Goal: Contribute content: Contribute content

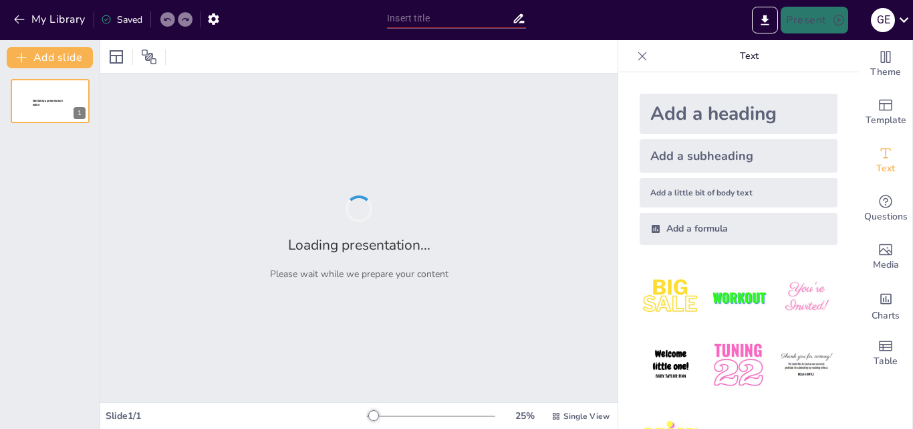
type input "Reescritura de Enunciados Incoherentes: Estrategias para la Claridad"
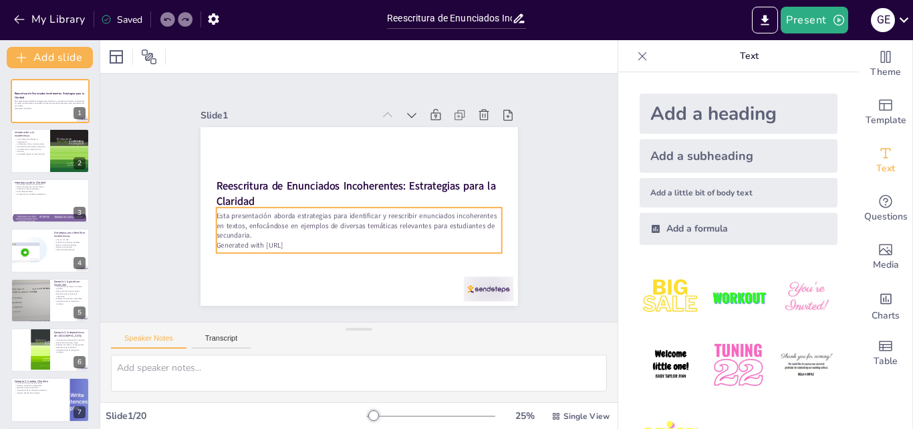
checkbox input "true"
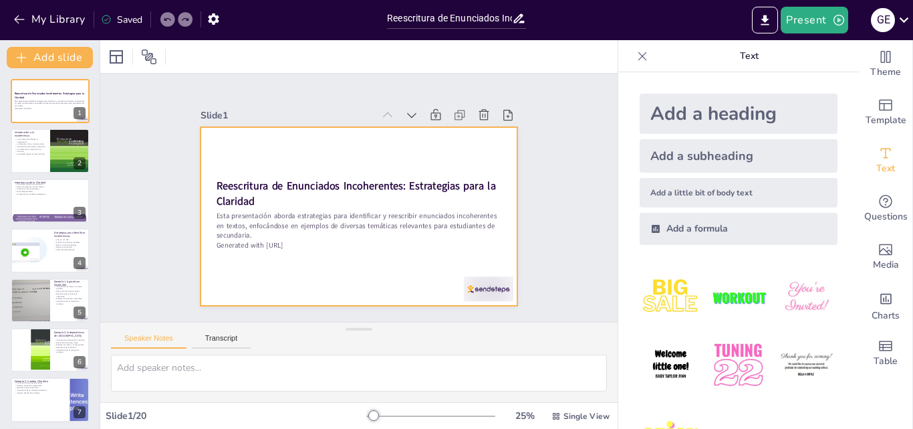
checkbox input "true"
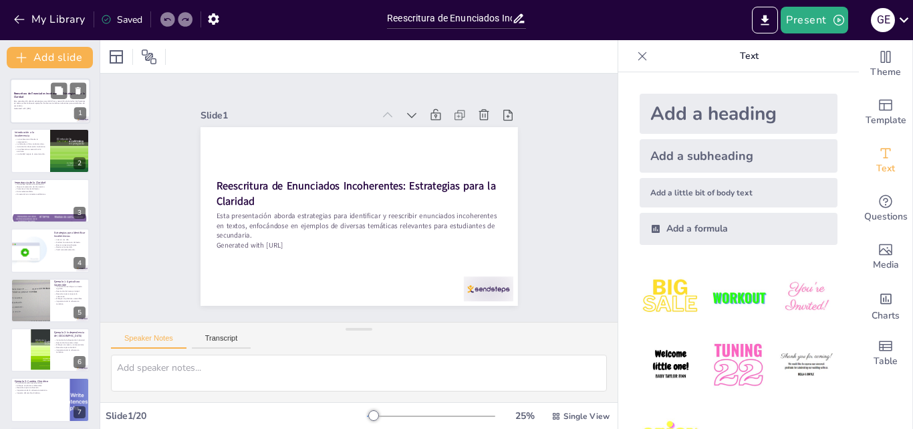
checkbox input "true"
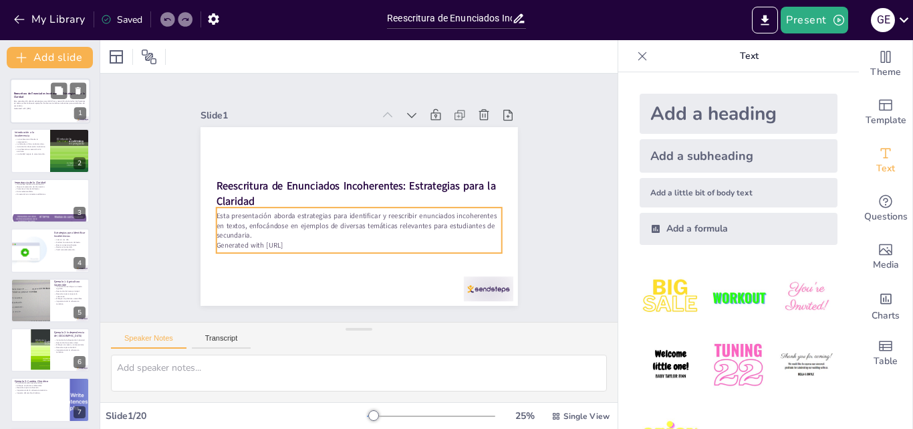
checkbox input "true"
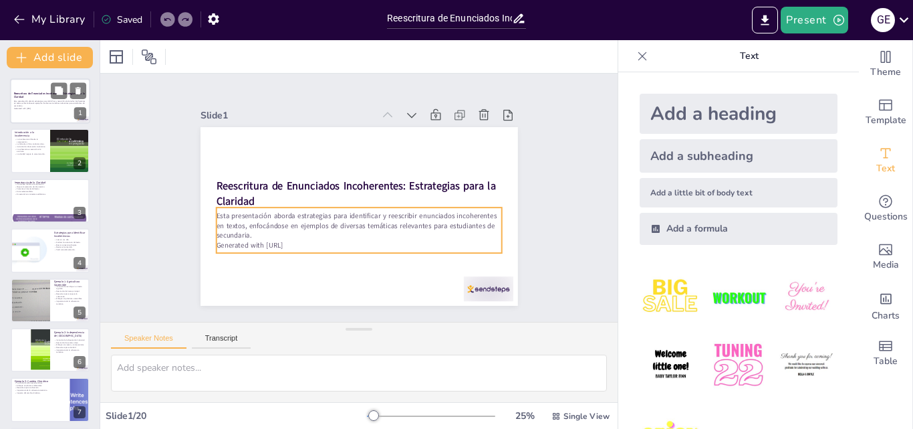
checkbox input "true"
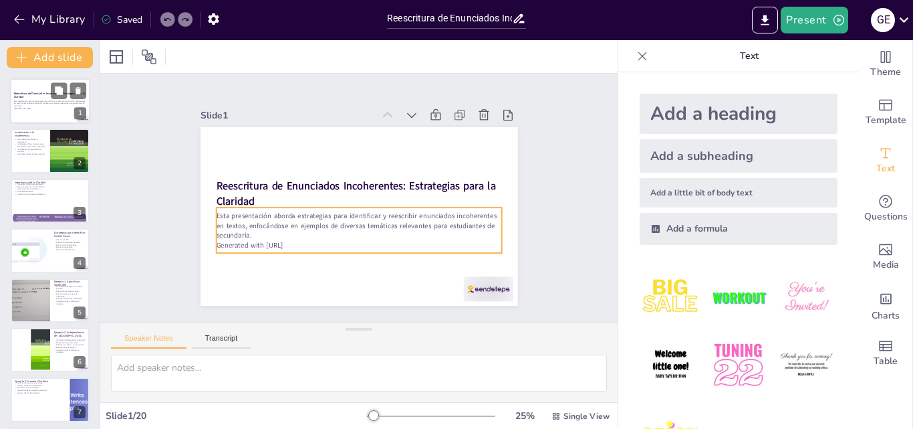
checkbox input "true"
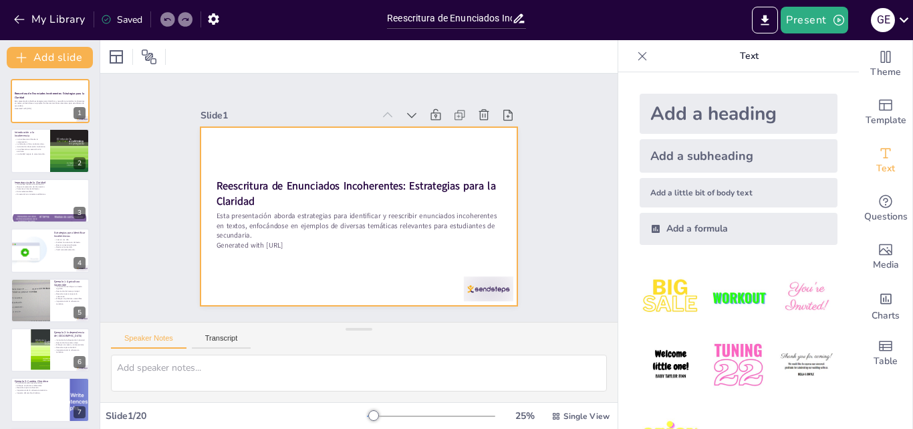
checkbox input "true"
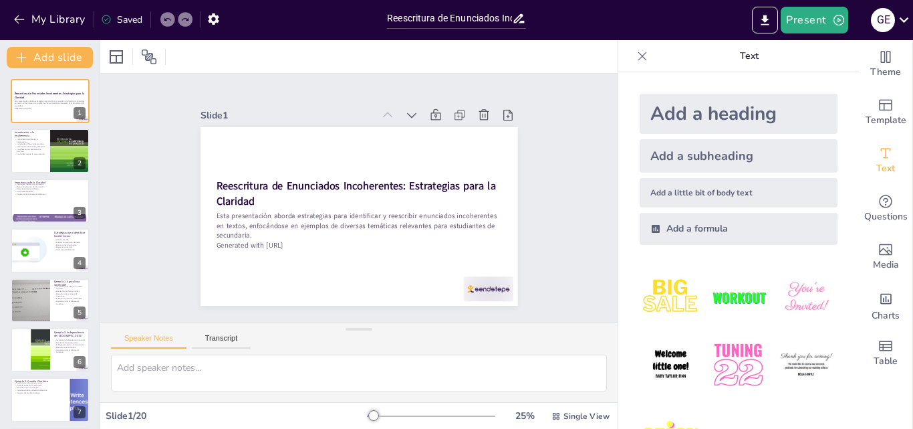
checkbox input "true"
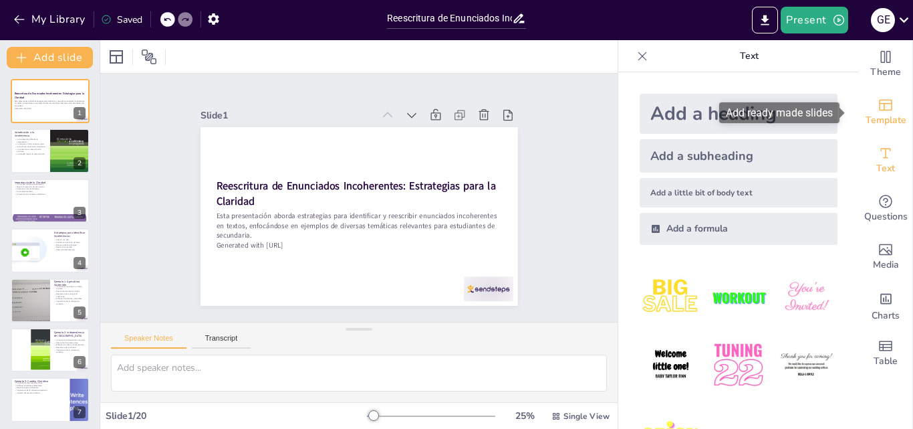
click at [889, 116] on span "Template" at bounding box center [886, 120] width 41 height 15
checkbox input "true"
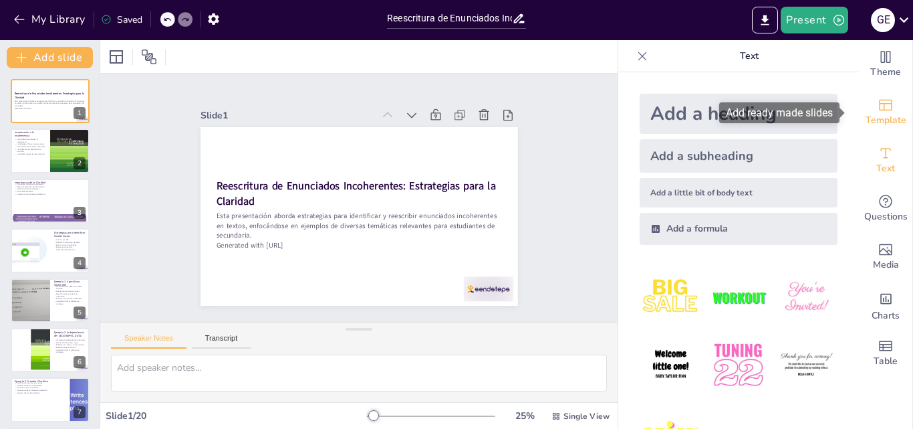
checkbox input "true"
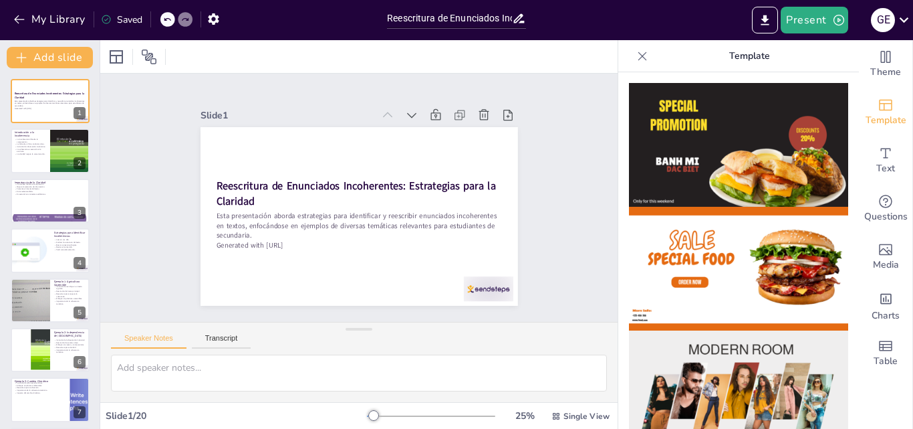
checkbox input "true"
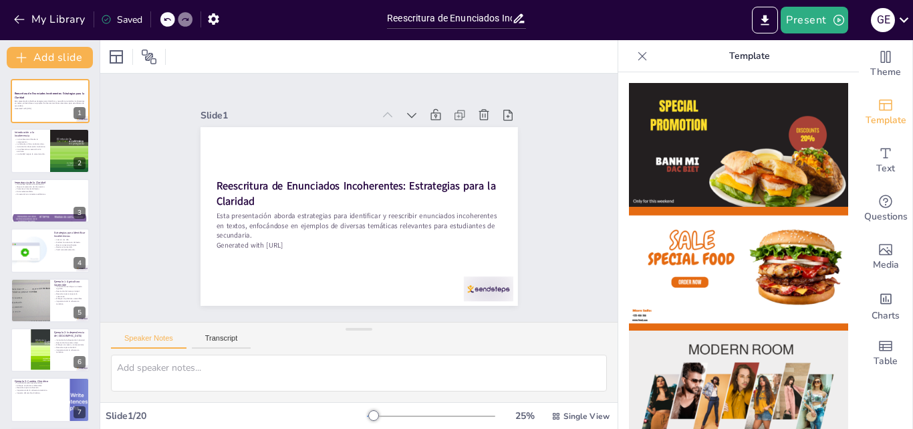
checkbox input "true"
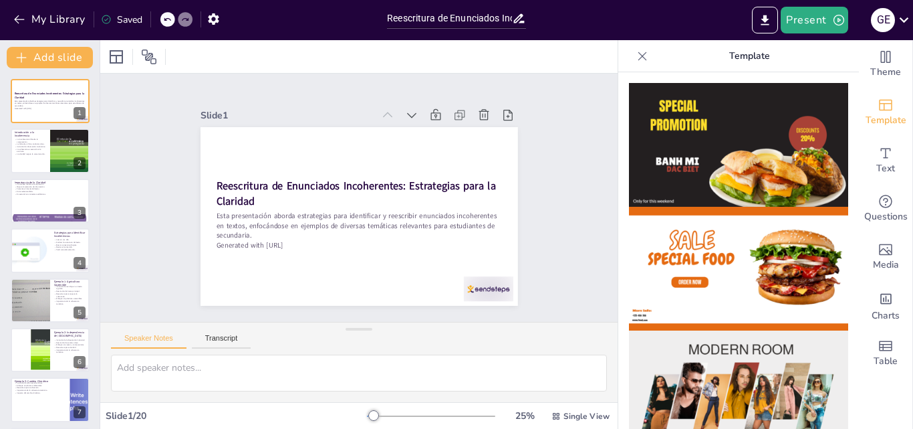
checkbox input "true"
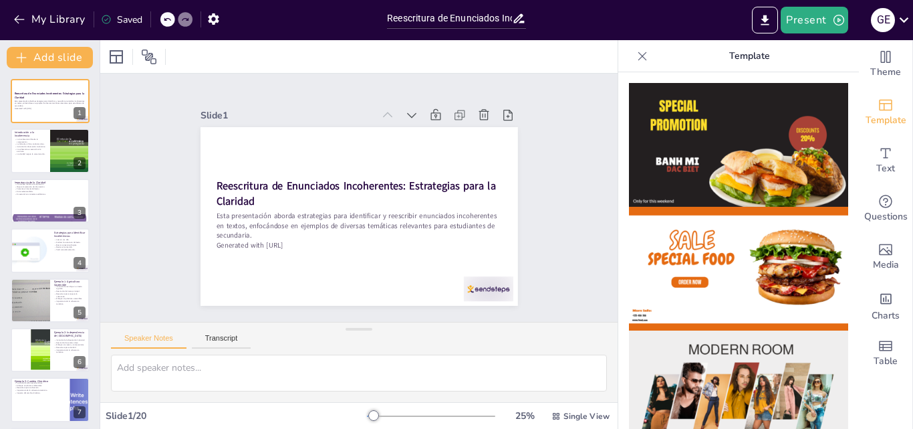
checkbox input "true"
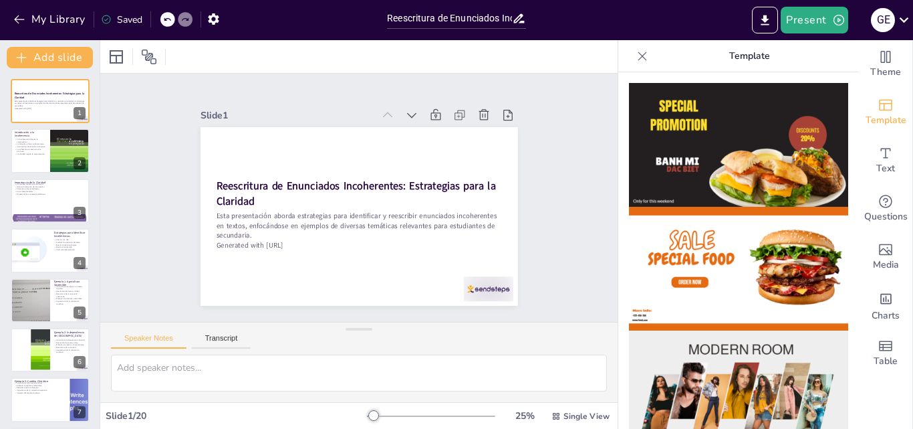
checkbox input "true"
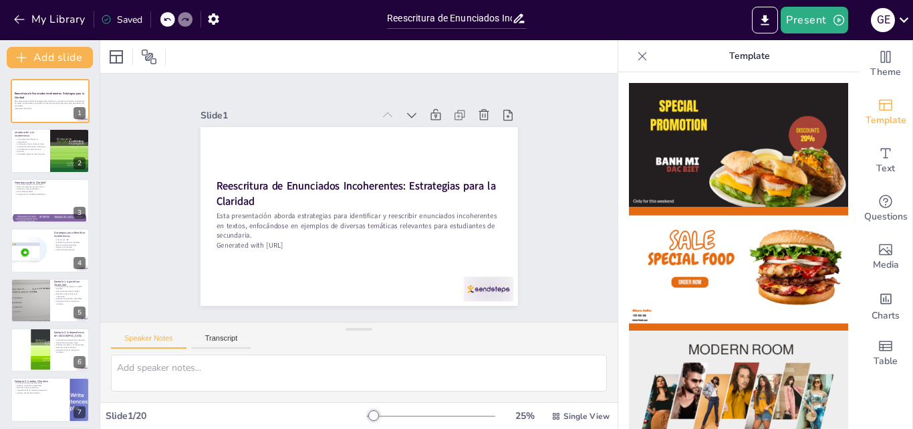
checkbox input "true"
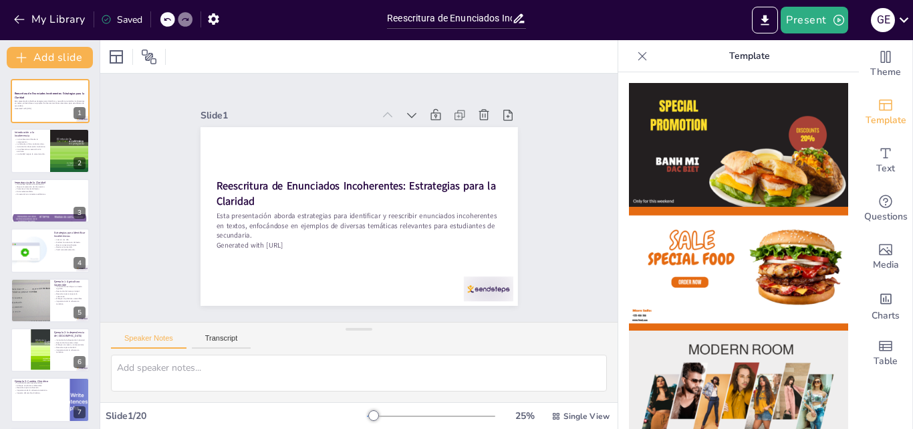
checkbox input "true"
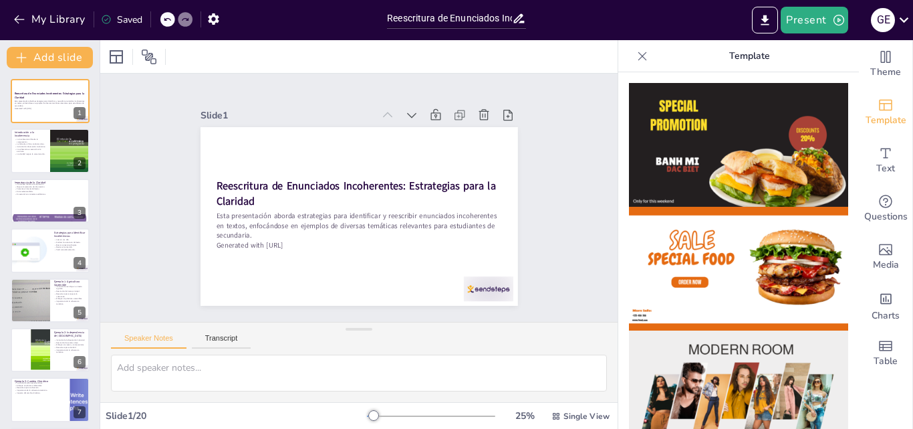
click at [636, 51] on icon at bounding box center [642, 55] width 13 height 13
checkbox input "true"
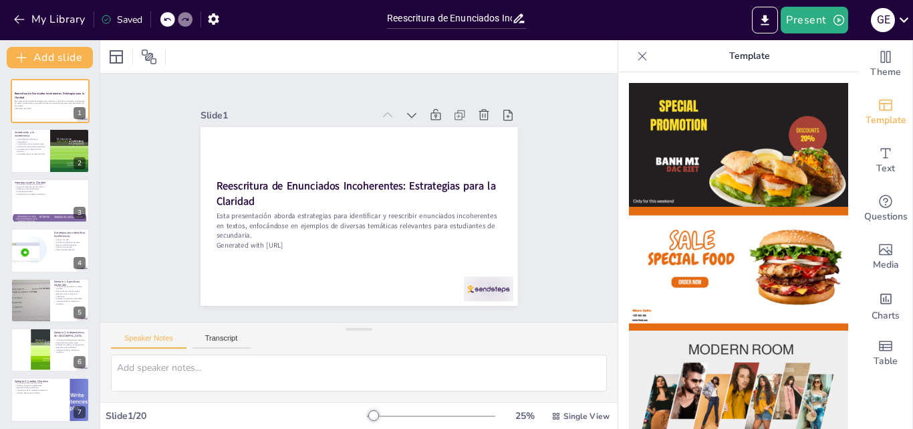
checkbox input "true"
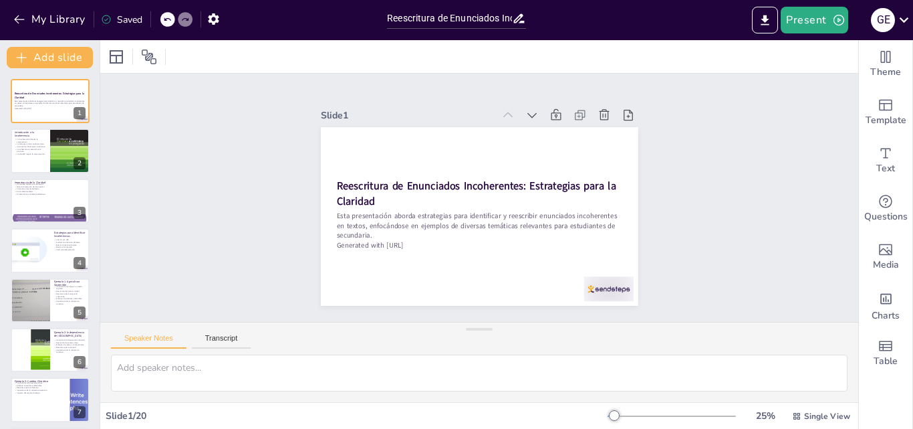
checkbox input "true"
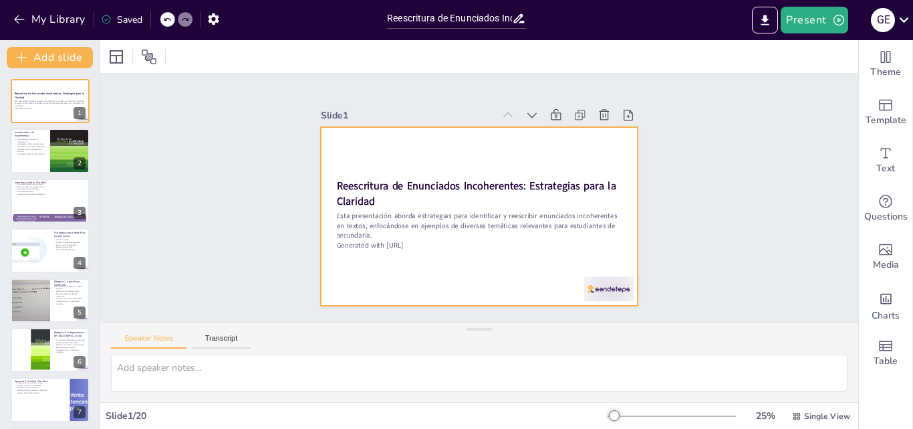
checkbox input "true"
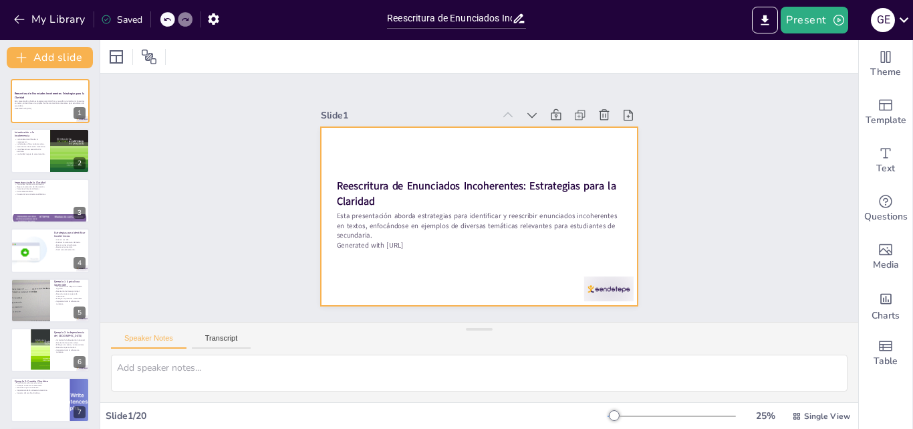
checkbox input "true"
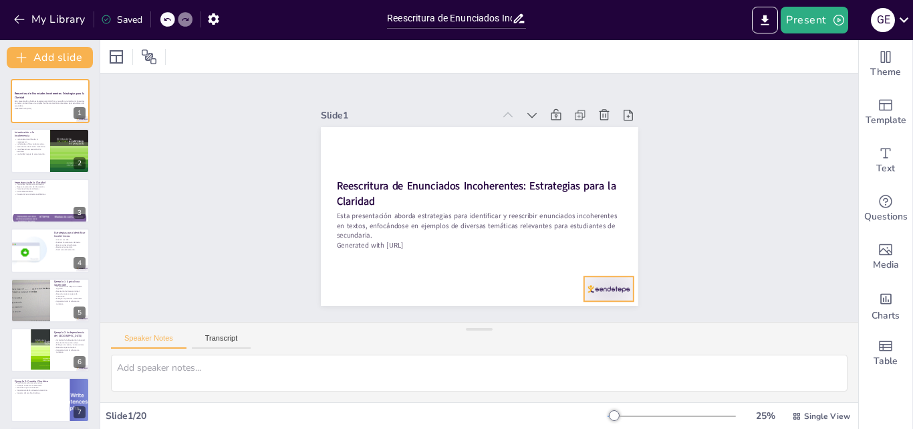
checkbox input "true"
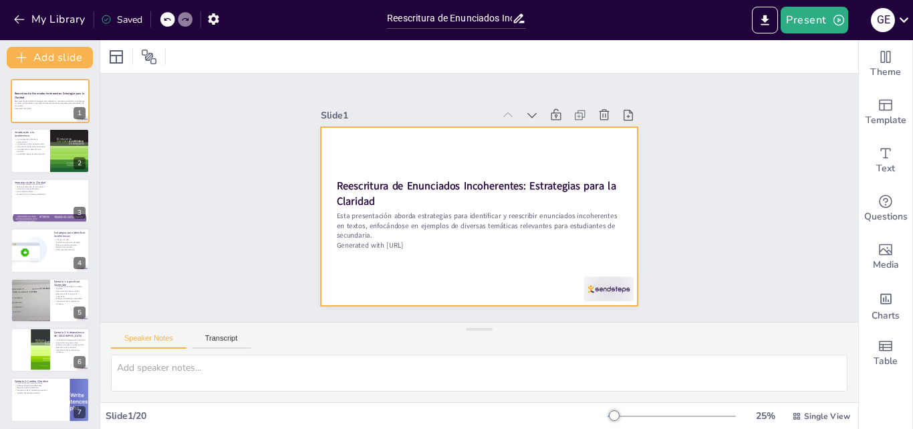
checkbox input "true"
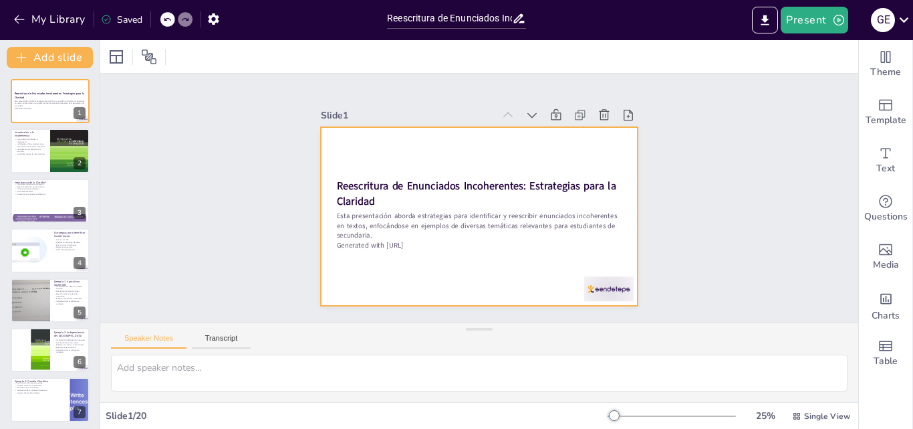
checkbox input "true"
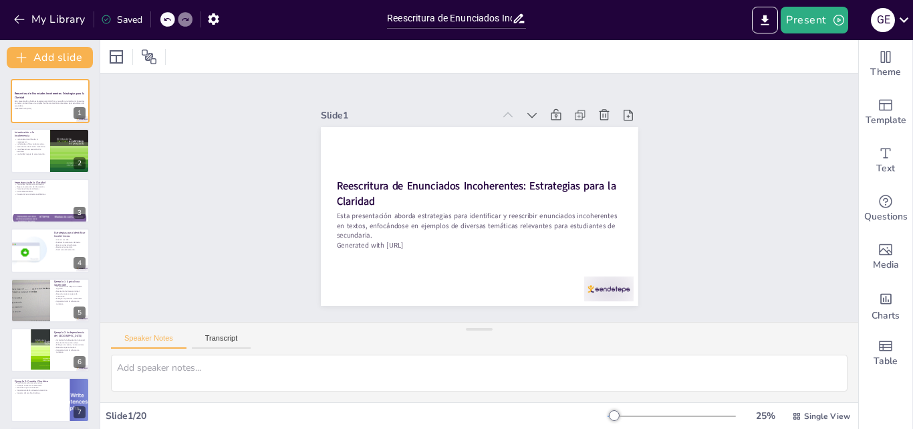
checkbox input "true"
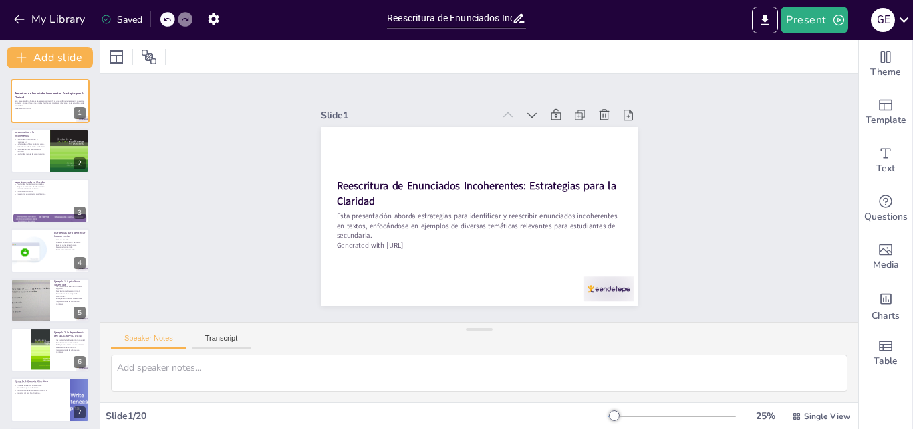
checkbox input "true"
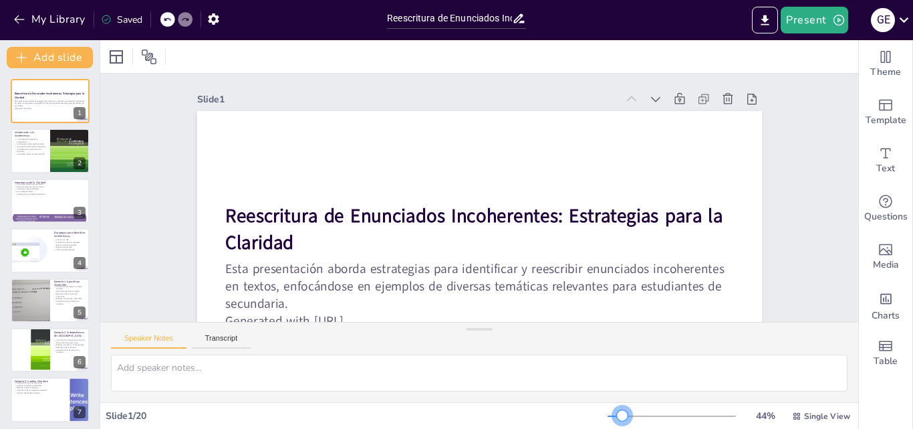
checkbox input "true"
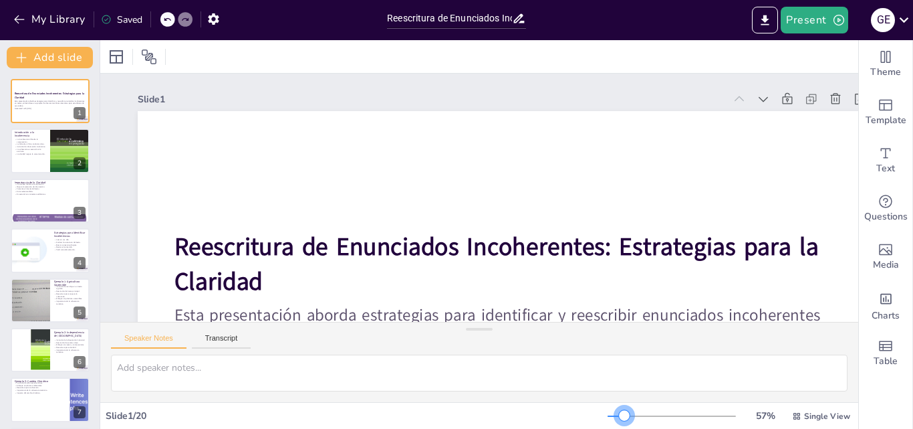
checkbox input "true"
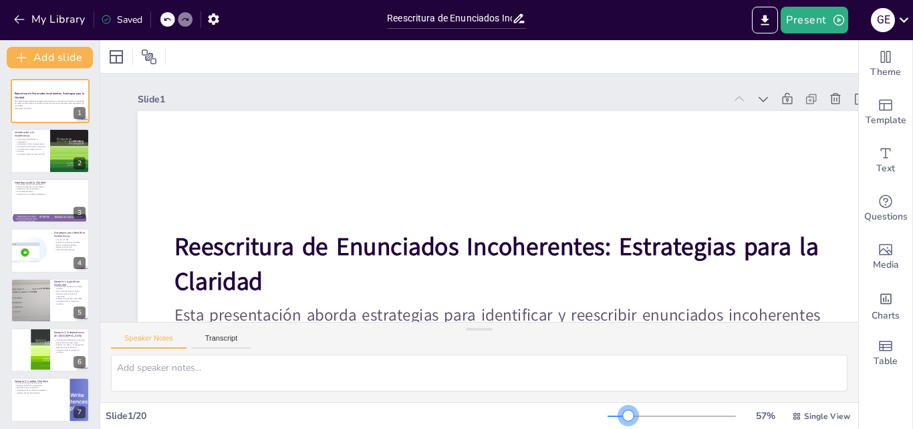
checkbox input "true"
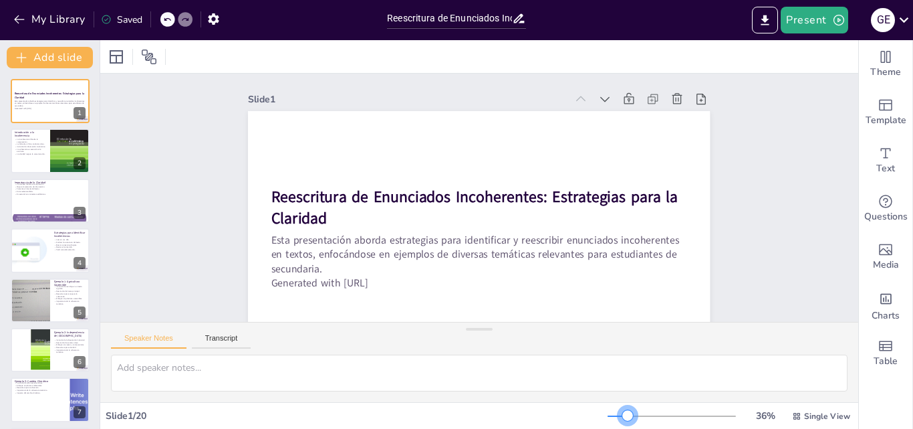
checkbox input "true"
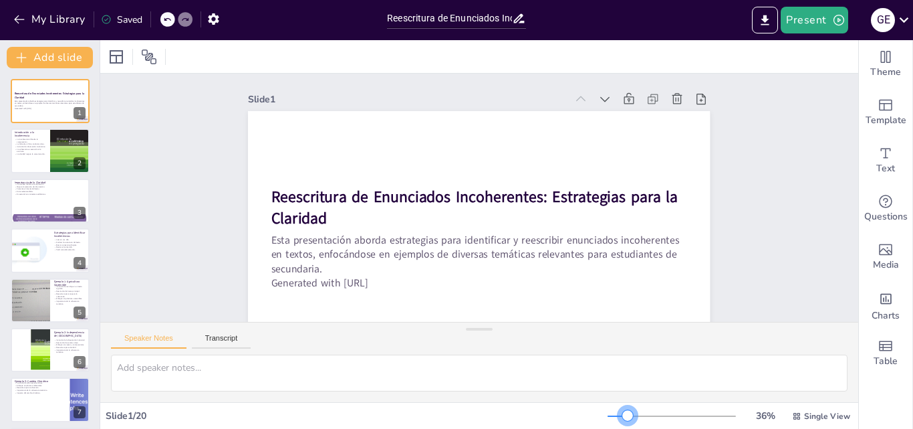
checkbox input "true"
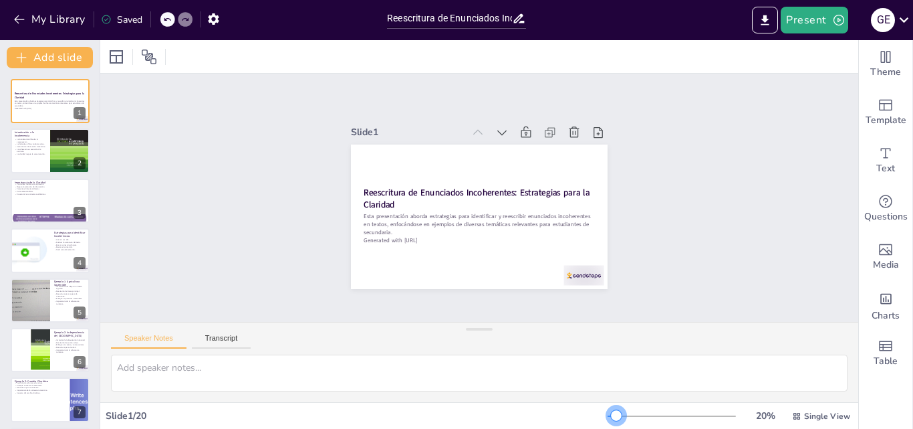
checkbox input "true"
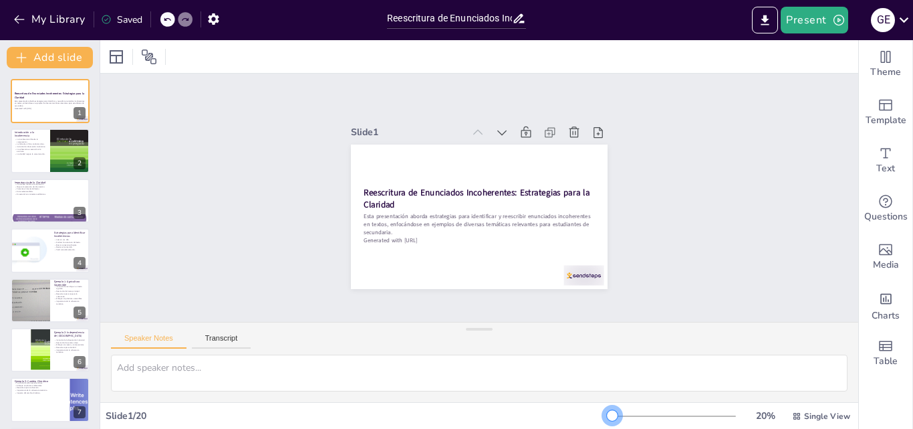
checkbox input "true"
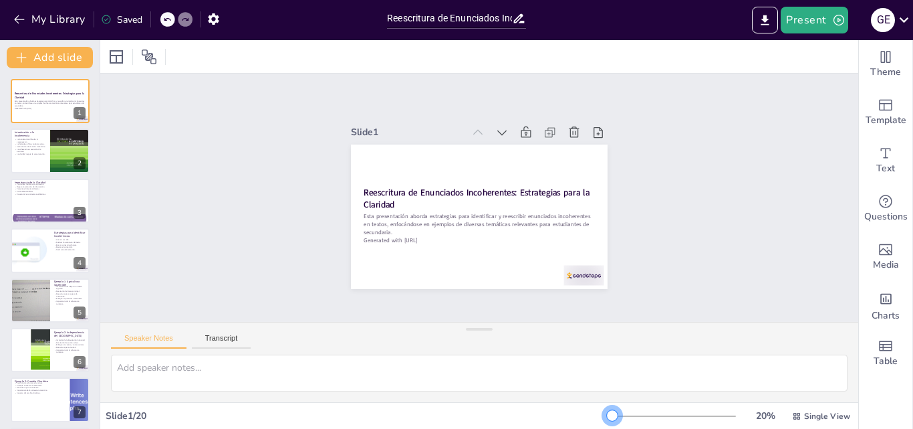
checkbox input "true"
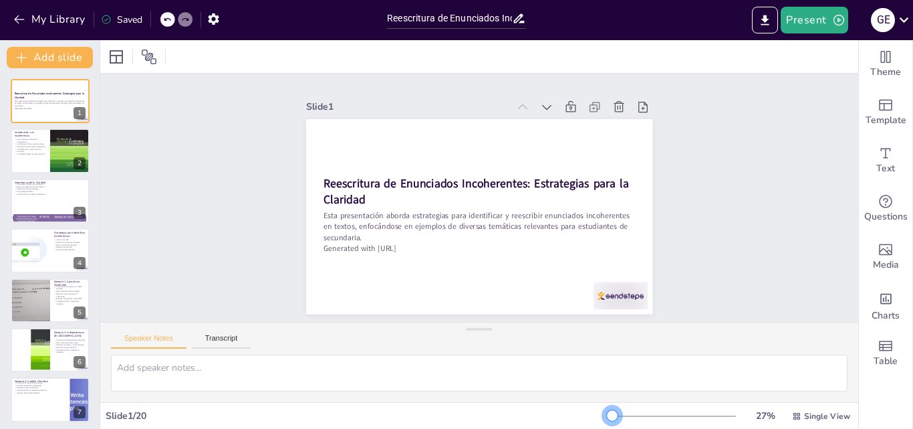
checkbox input "true"
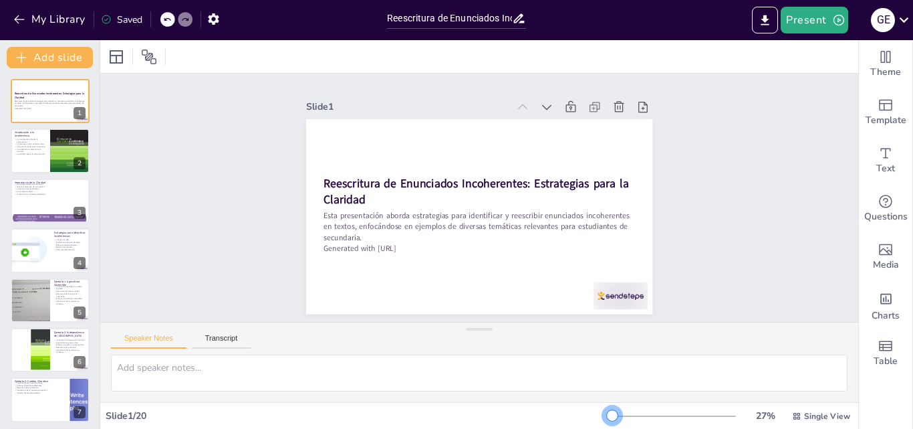
drag, startPoint x: 616, startPoint y: 414, endPoint x: 609, endPoint y: 417, distance: 7.2
click at [609, 417] on div at bounding box center [612, 415] width 11 height 11
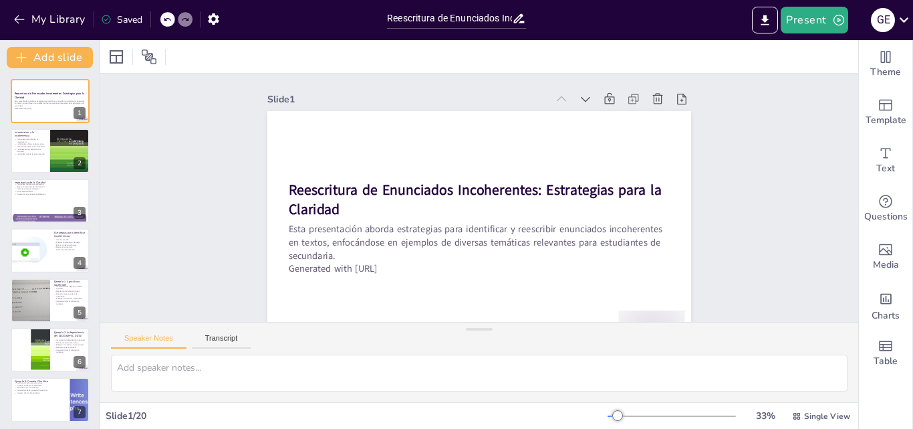
checkbox input "true"
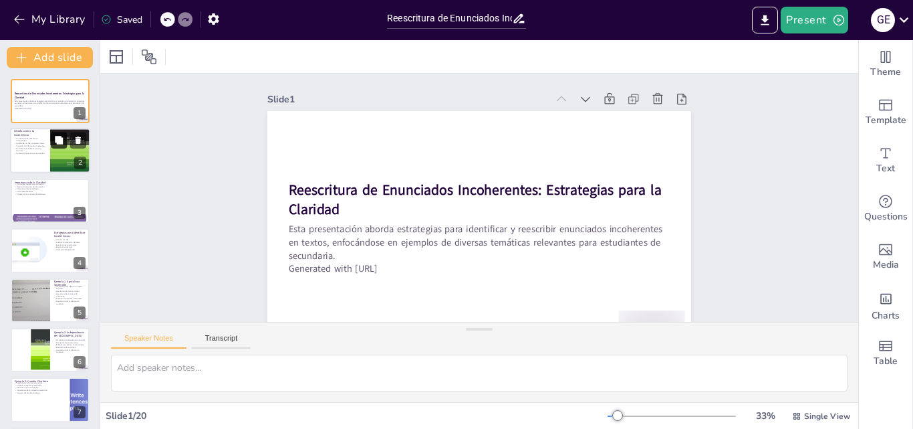
checkbox input "true"
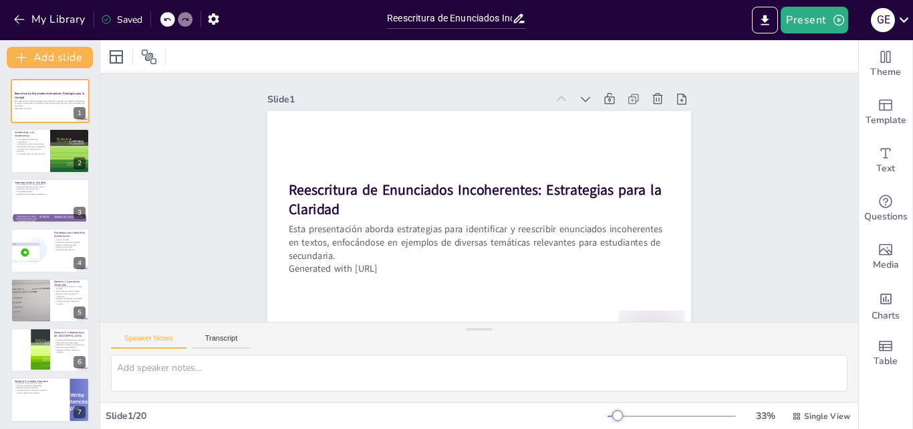
checkbox input "true"
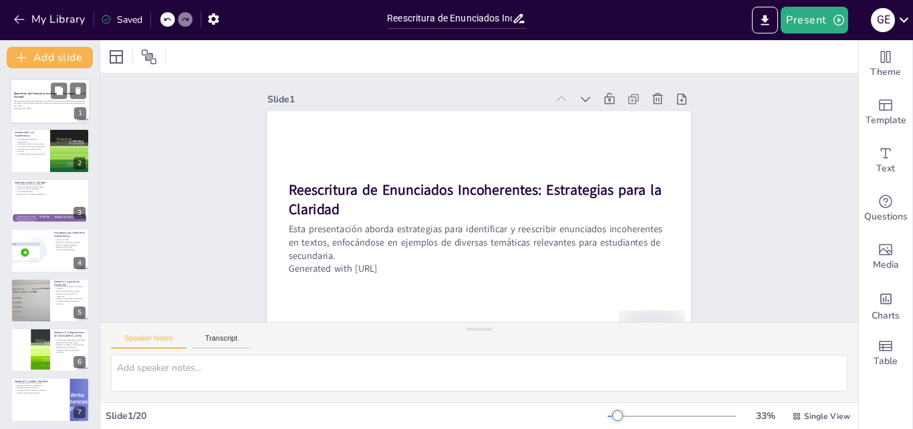
checkbox input "true"
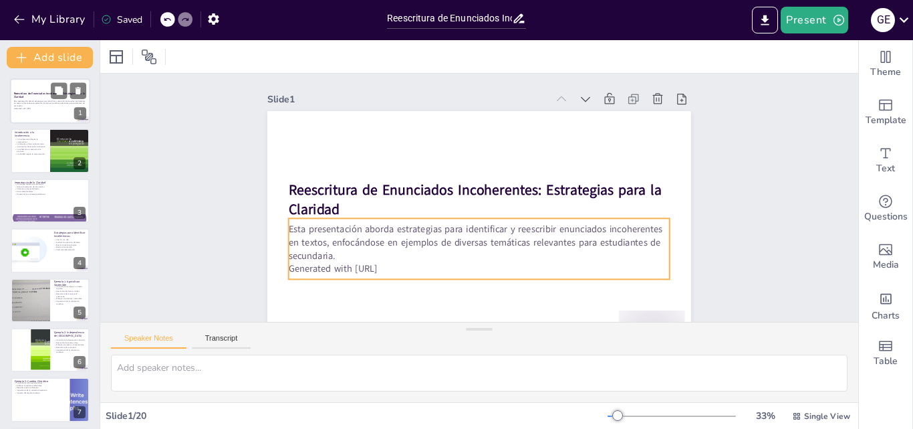
click at [66, 109] on p "Generated with [URL]" at bounding box center [50, 108] width 72 height 3
checkbox input "true"
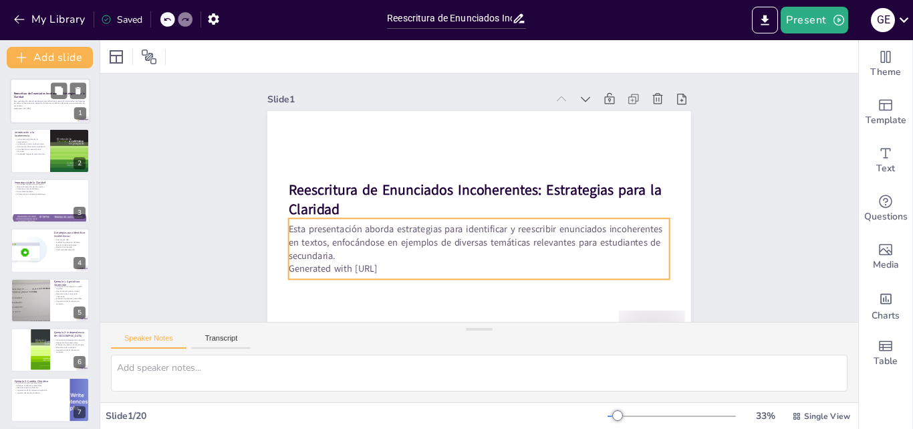
checkbox input "true"
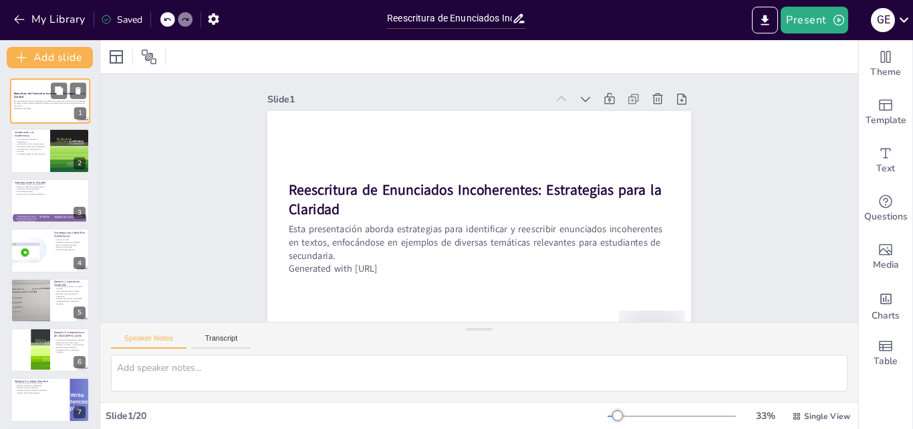
scroll to position [33, 0]
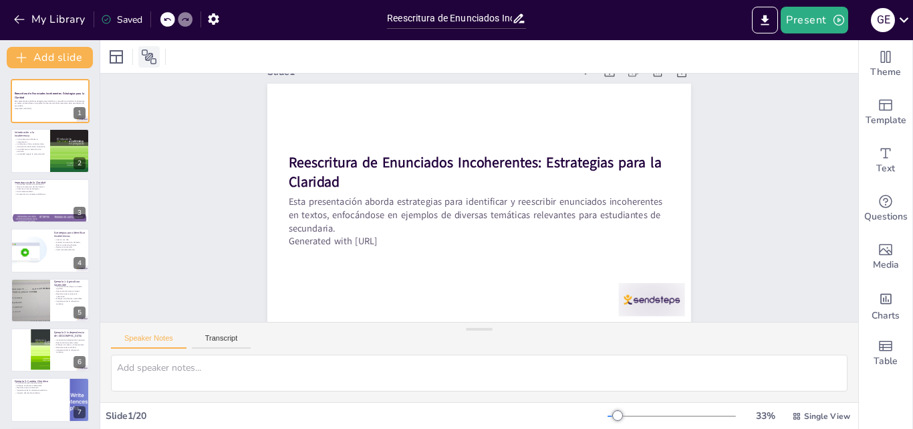
checkbox input "true"
click at [805, 19] on button "Present" at bounding box center [814, 20] width 67 height 27
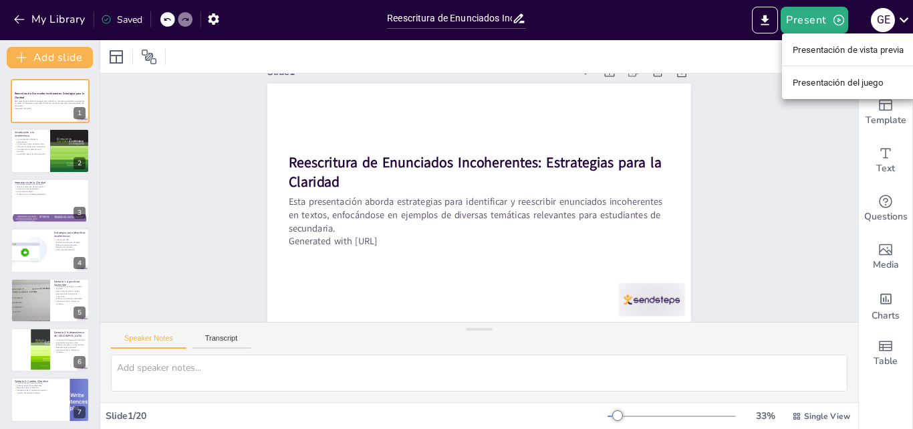
click at [862, 53] on font "Presentación de vista previa" at bounding box center [849, 50] width 112 height 10
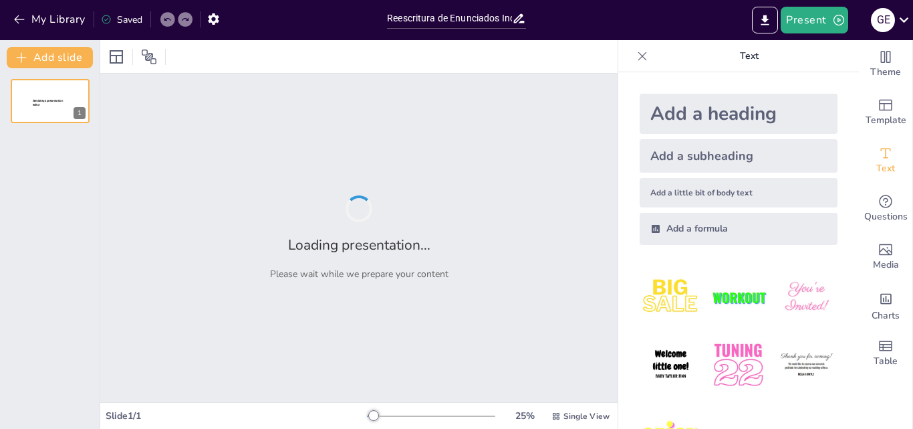
type input "Reescritura de Enunciados Incoherentes: Estrategias para la Claridad"
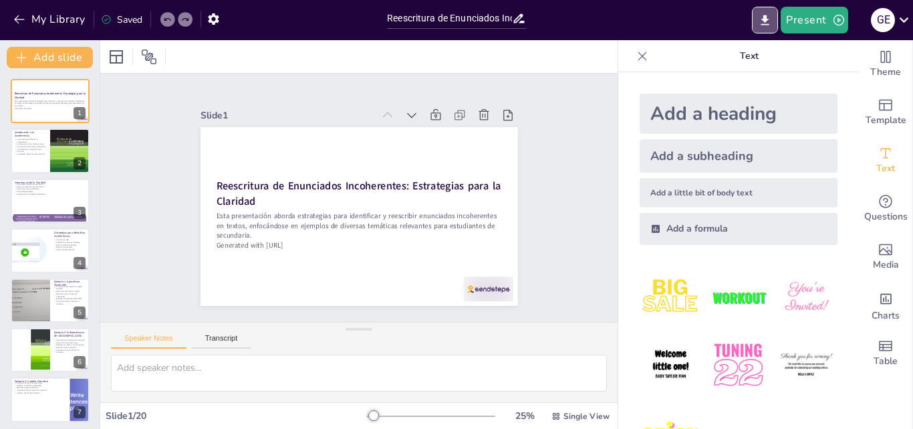
drag, startPoint x: 764, startPoint y: 21, endPoint x: 749, endPoint y: 115, distance: 95.4
click at [763, 21] on icon "Export to PowerPoint" at bounding box center [765, 20] width 14 height 14
checkbox input "true"
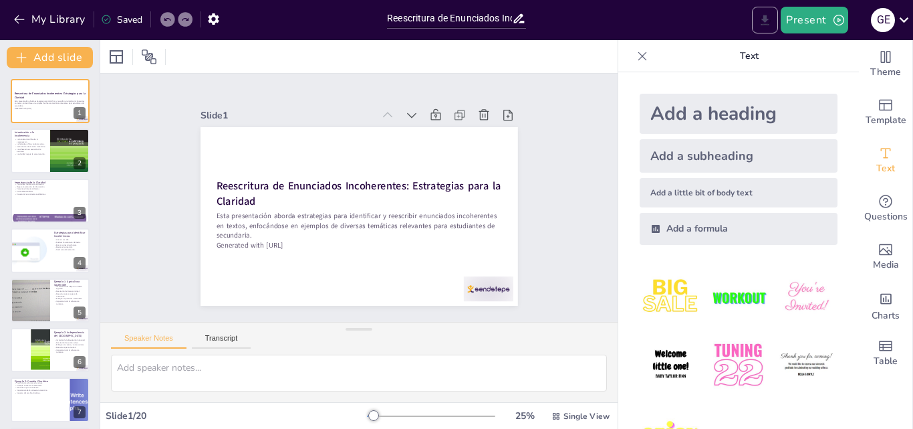
checkbox input "true"
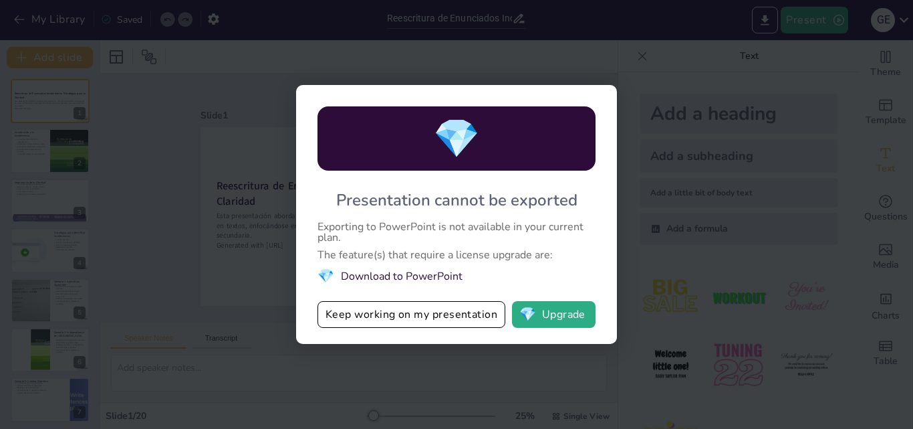
click at [160, 161] on div "💎 Presentation cannot be exported Exporting to PowerPoint is not available in y…" at bounding box center [456, 214] width 913 height 429
drag, startPoint x: 764, startPoint y: 239, endPoint x: 776, endPoint y: 202, distance: 39.1
click at [765, 237] on div "💎 Presentation cannot be exported Exporting to PowerPoint is not available in y…" at bounding box center [456, 214] width 913 height 429
click at [156, 297] on div "💎 Presentation cannot be exported Exporting to PowerPoint is not available in y…" at bounding box center [456, 214] width 913 height 429
click at [366, 318] on button "Keep working on my presentation" at bounding box center [412, 314] width 188 height 27
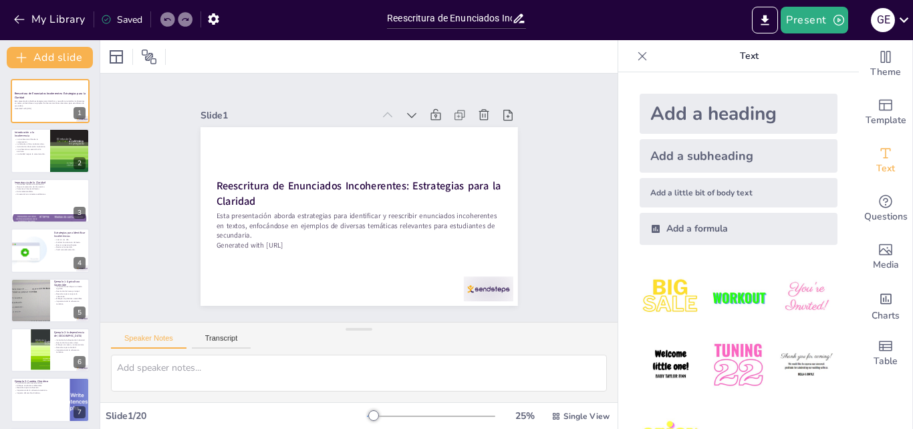
click at [637, 68] on div "Text" at bounding box center [738, 56] width 241 height 32
click at [636, 58] on icon at bounding box center [642, 55] width 13 height 13
checkbox input "true"
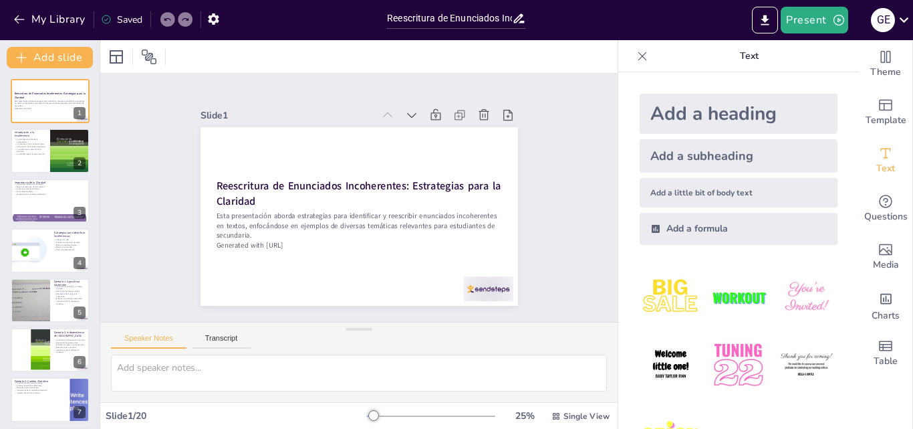
checkbox input "true"
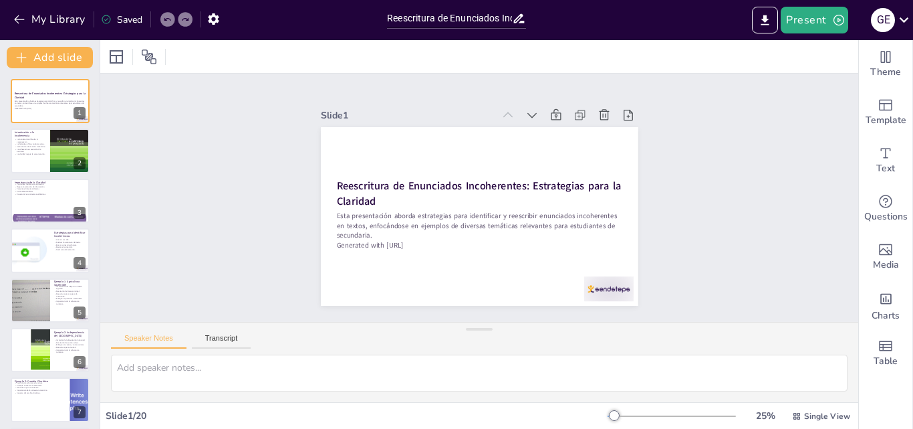
checkbox input "true"
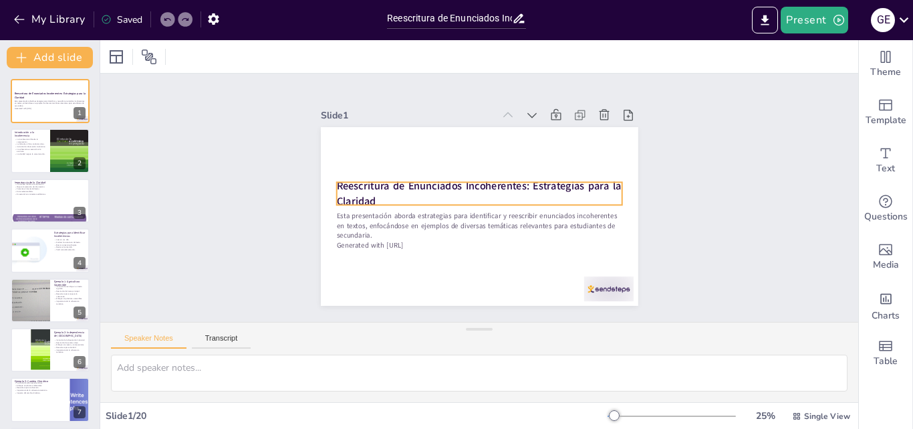
checkbox input "true"
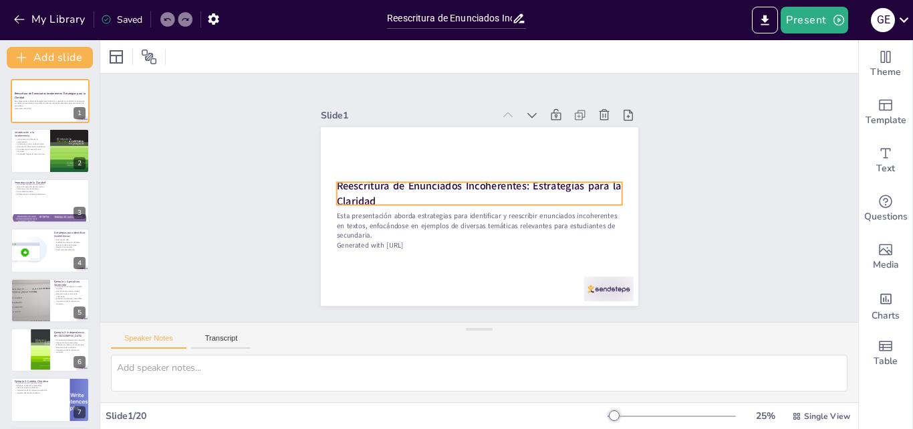
checkbox input "true"
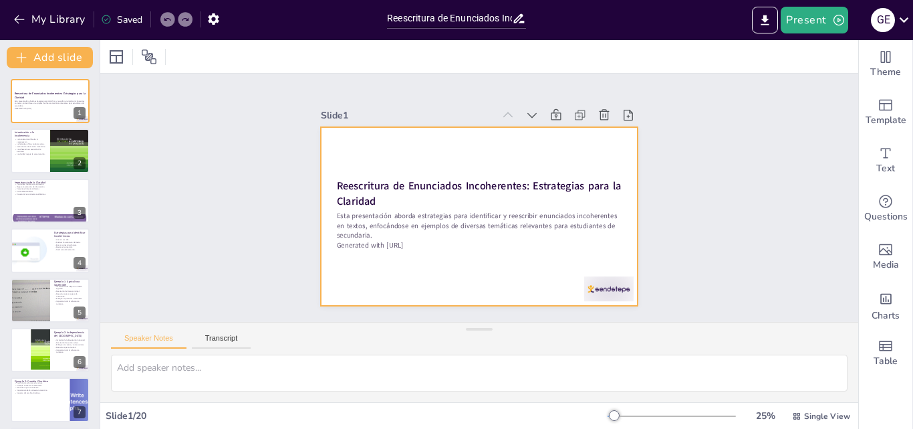
checkbox input "true"
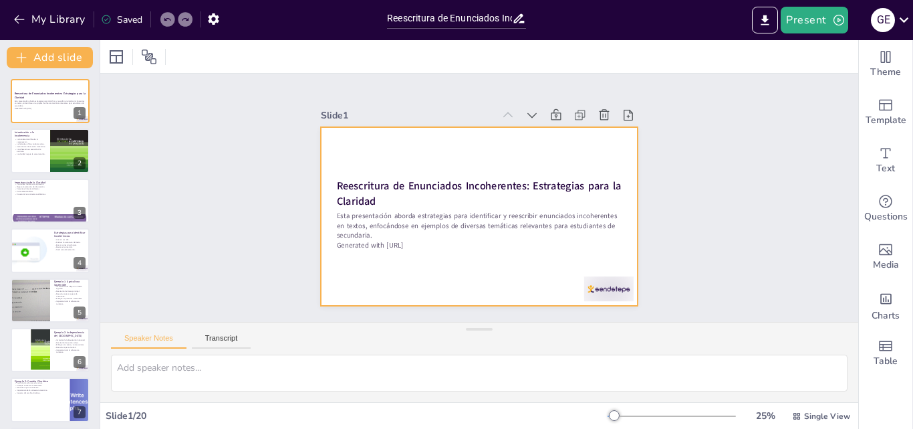
checkbox input "true"
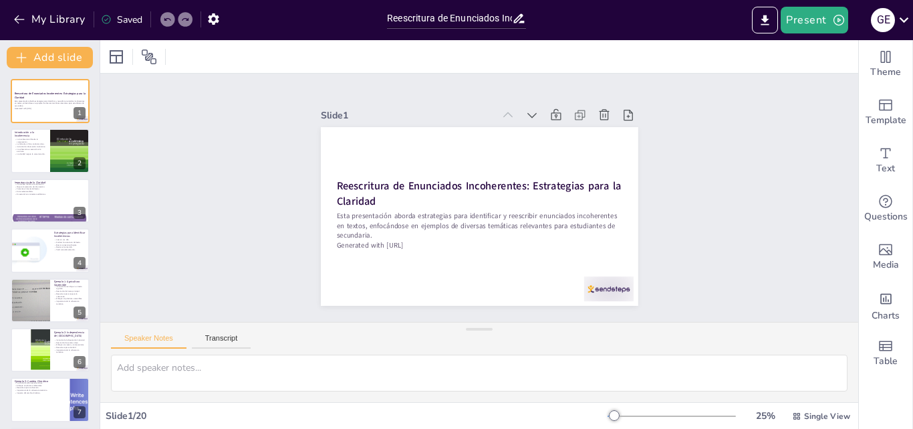
checkbox input "true"
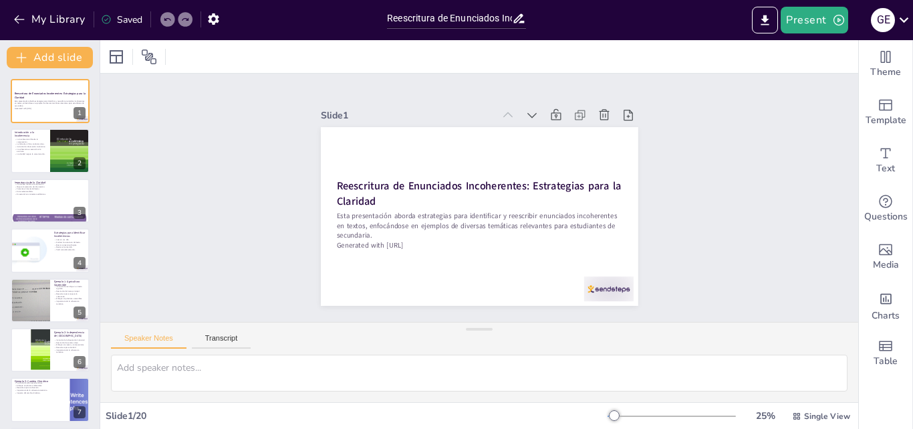
checkbox input "true"
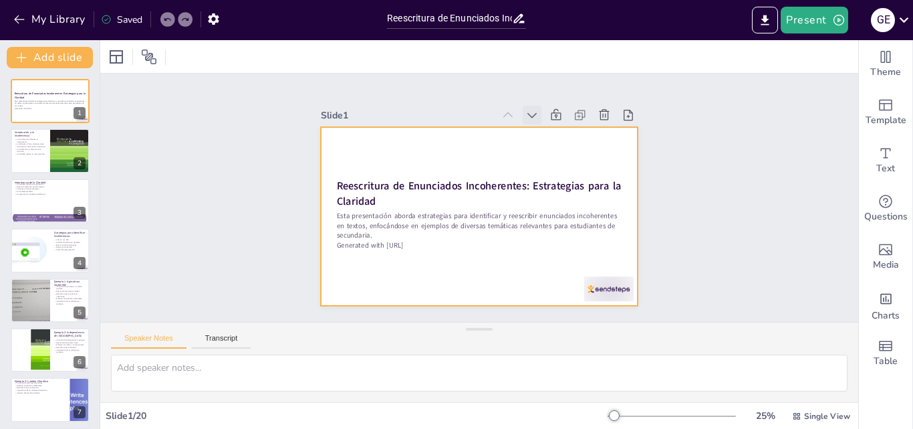
checkbox input "true"
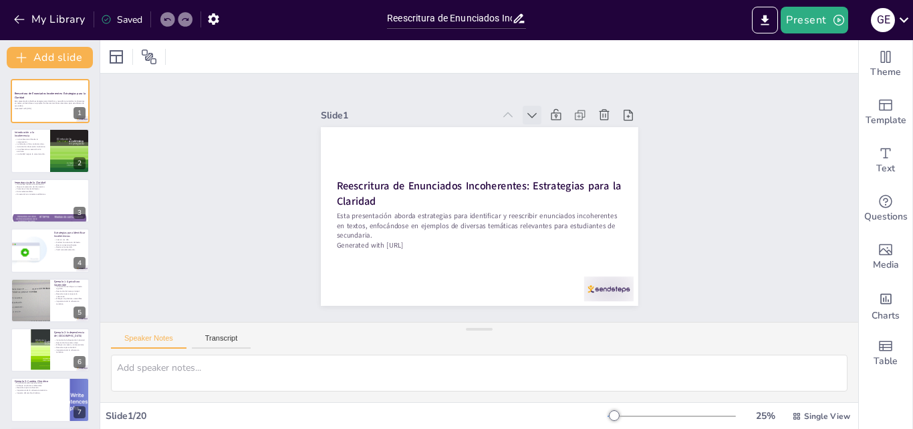
click at [526, 108] on icon at bounding box center [532, 114] width 13 height 13
checkbox input "true"
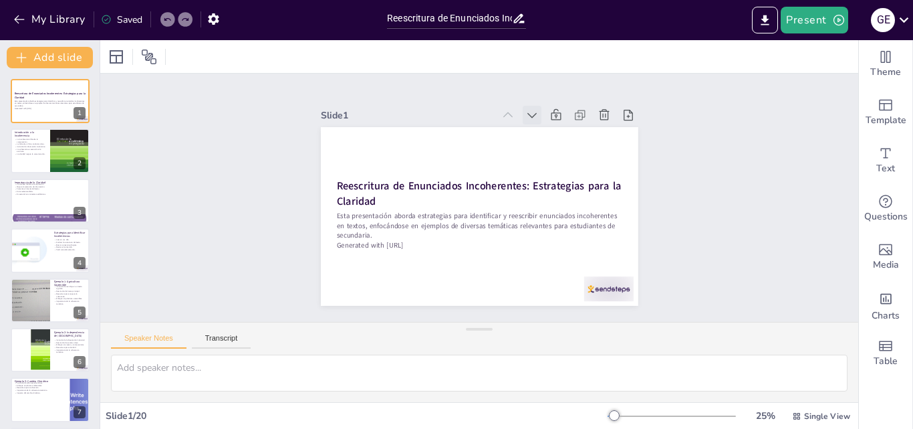
checkbox input "true"
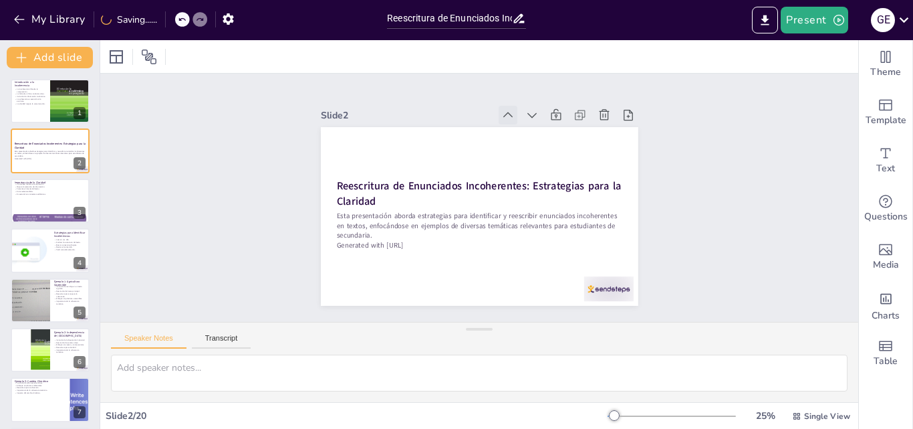
click at [501, 110] on icon at bounding box center [507, 114] width 13 height 13
checkbox input "true"
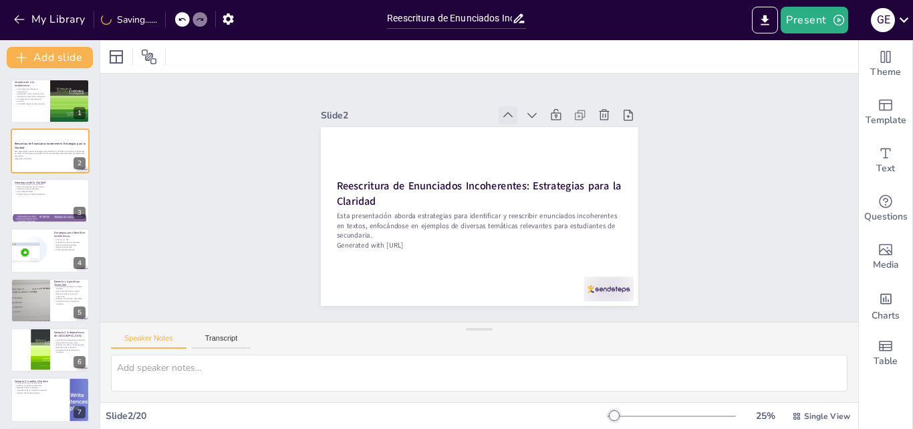
checkbox input "true"
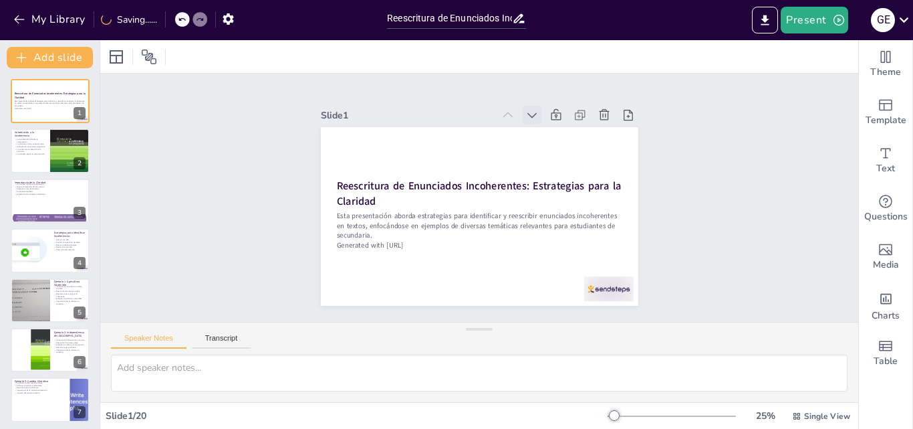
click at [526, 109] on icon at bounding box center [532, 114] width 13 height 13
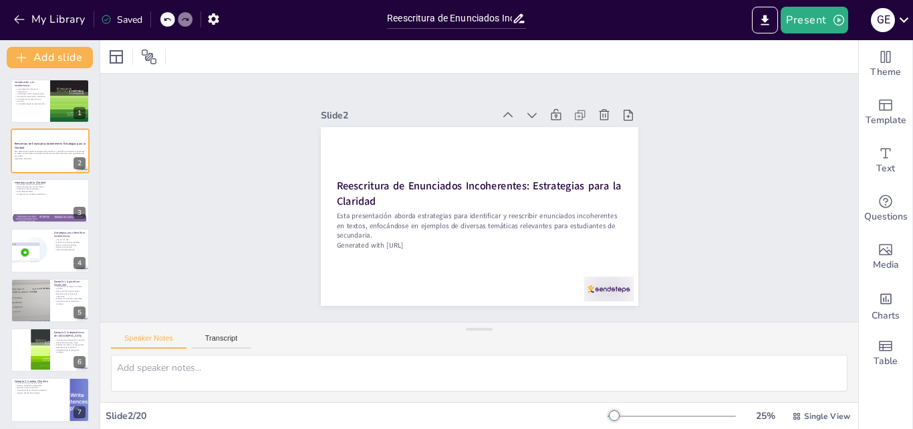
checkbox input "true"
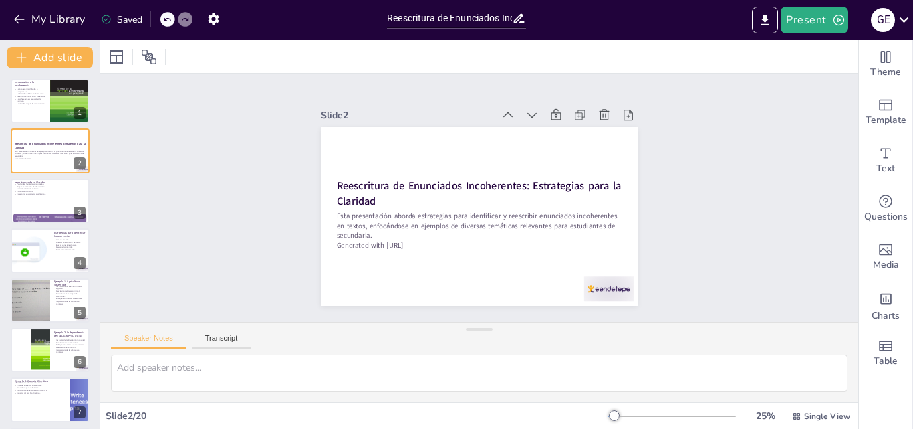
checkbox input "true"
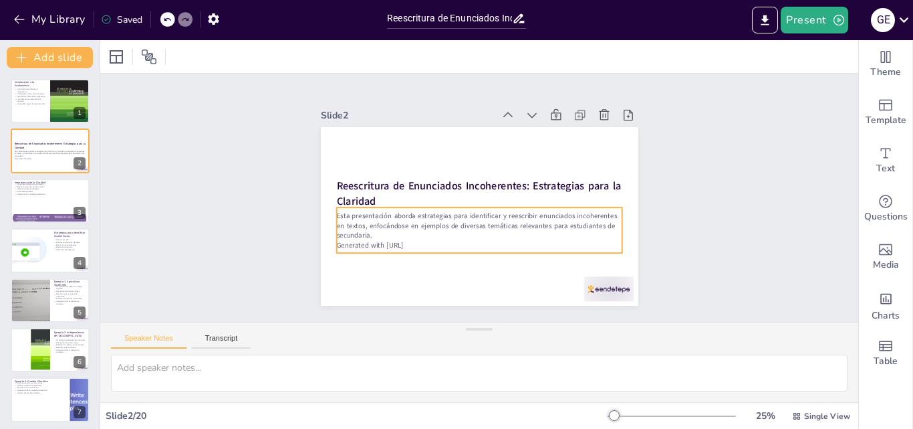
checkbox input "true"
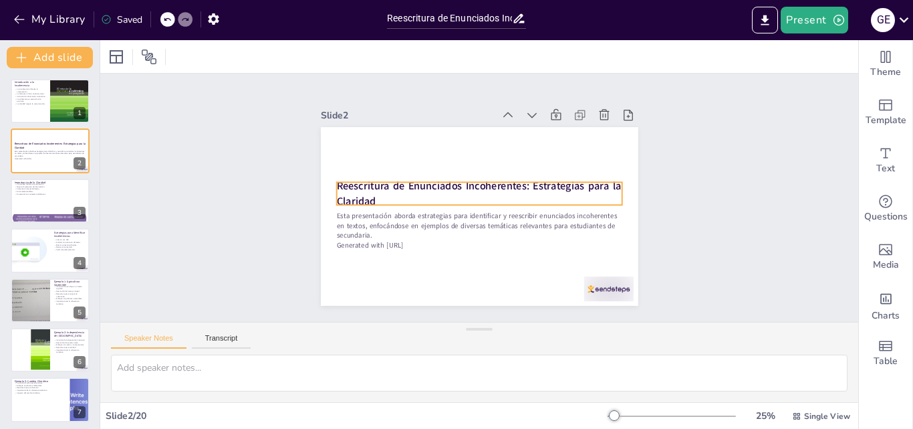
checkbox input "true"
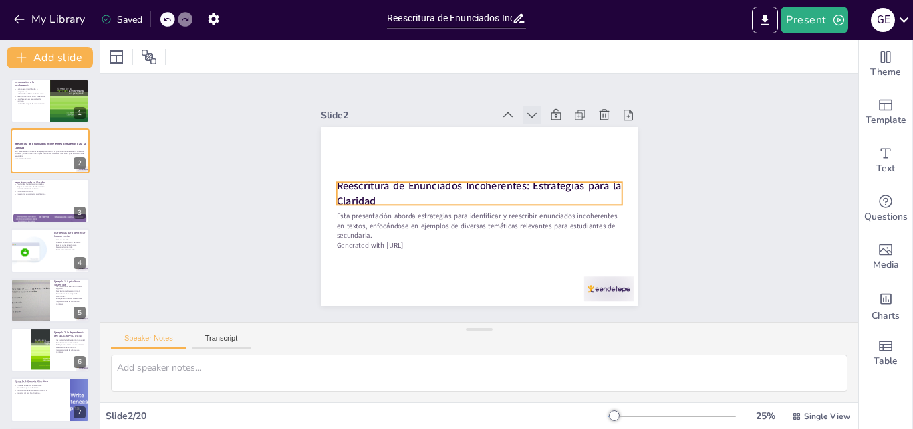
checkbox input "true"
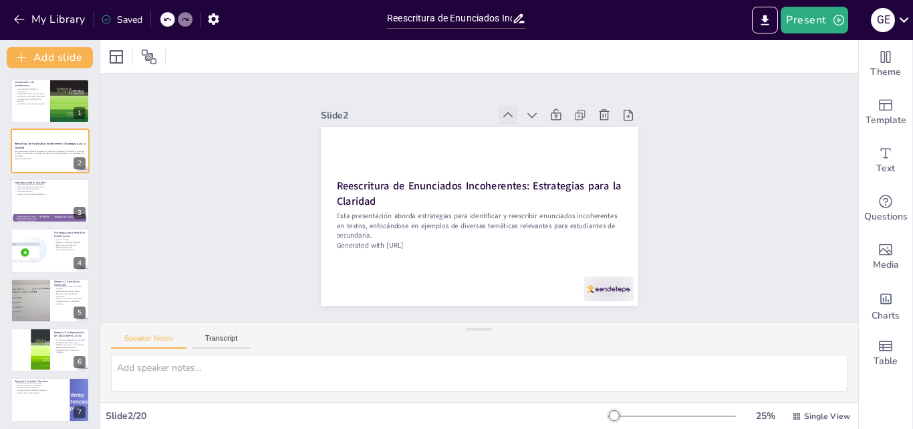
click at [509, 111] on icon at bounding box center [516, 118] width 15 height 15
checkbox input "true"
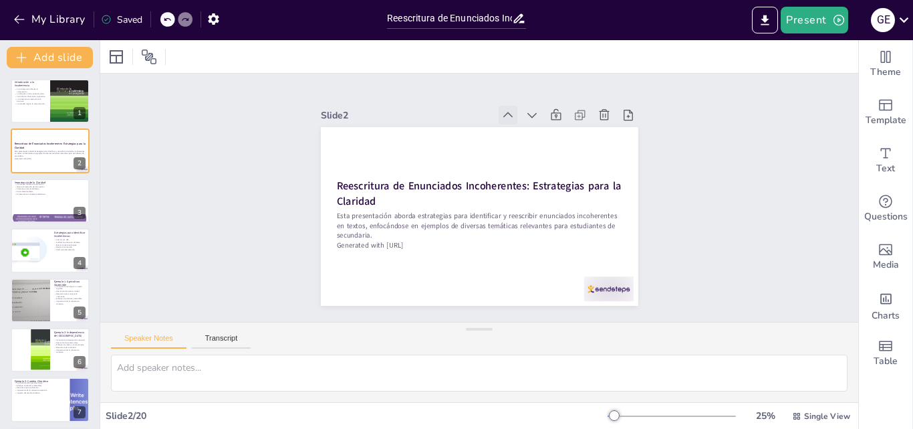
checkbox input "true"
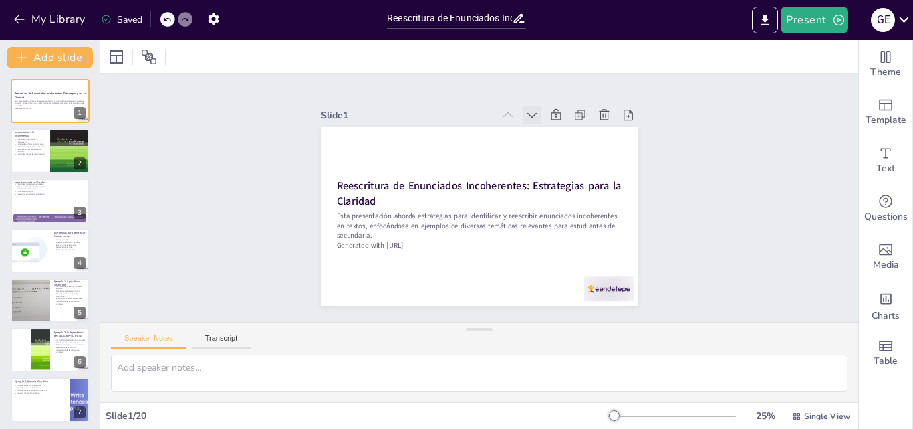
click at [526, 110] on icon at bounding box center [532, 114] width 13 height 13
checkbox input "true"
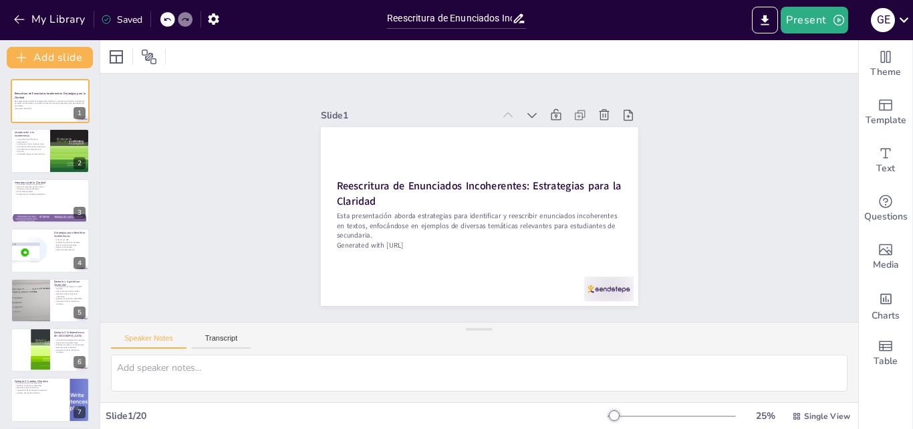
checkbox input "true"
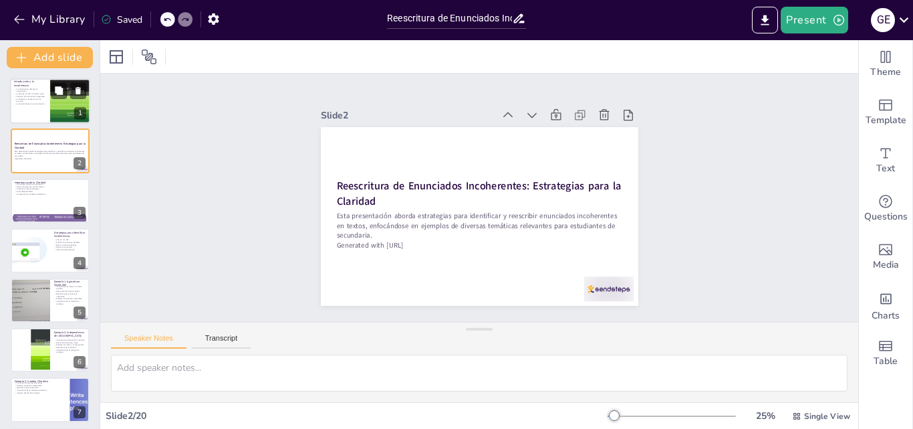
checkbox input "true"
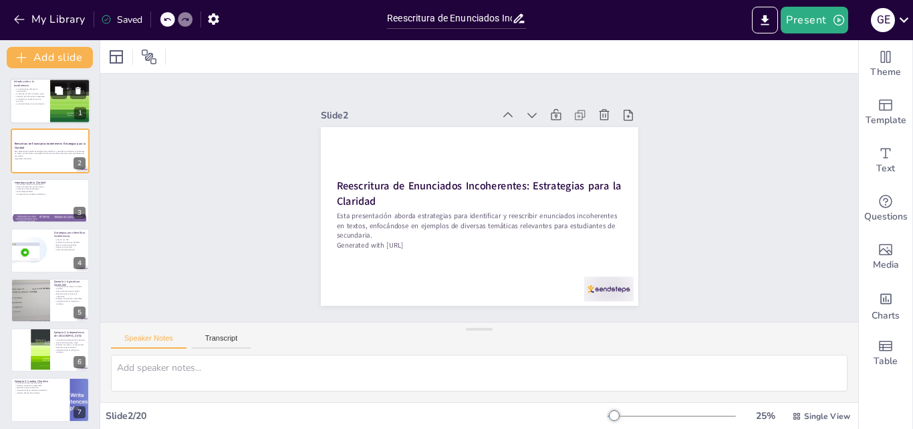
checkbox input "true"
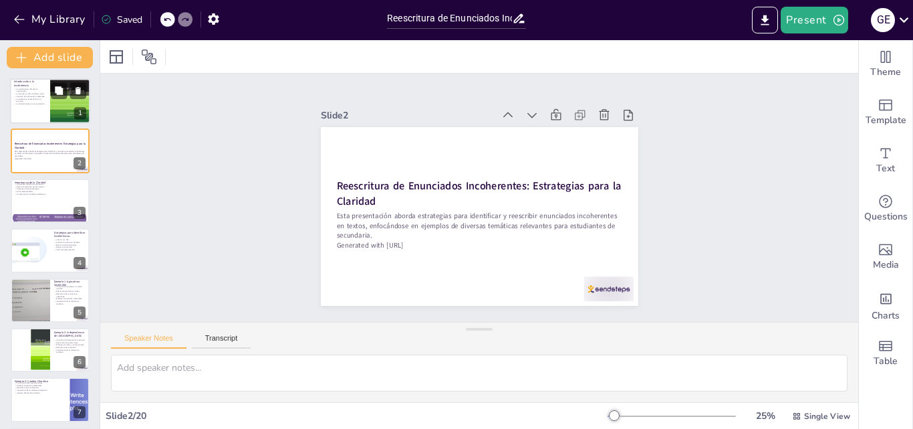
click at [15, 99] on p "La coherencia es esencial en la escritura." at bounding box center [30, 100] width 32 height 5
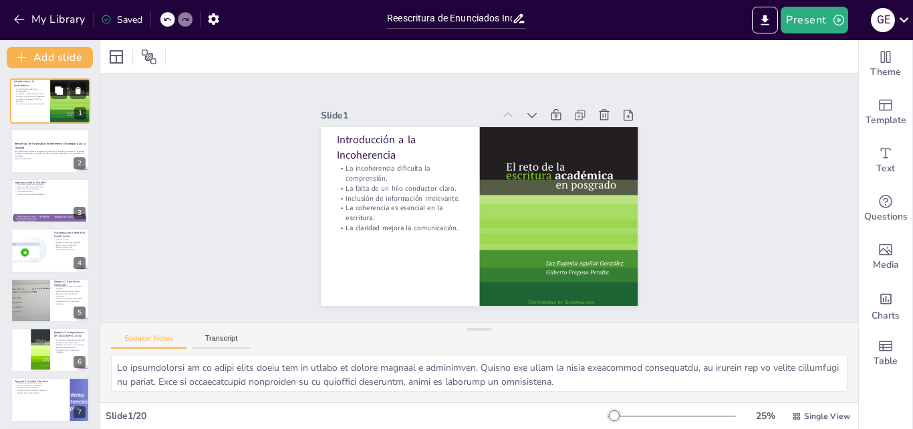
type textarea "La incoherencia en un texto puede hacer que el lector se sienta perdido y confu…"
checkbox input "true"
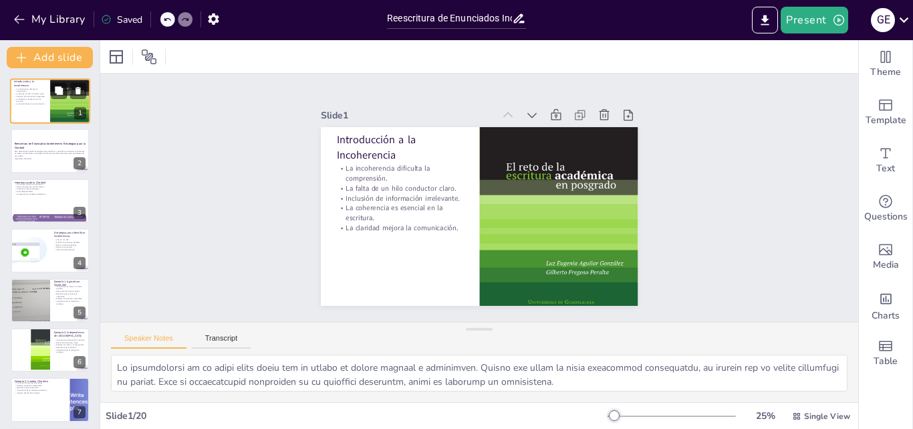
checkbox input "true"
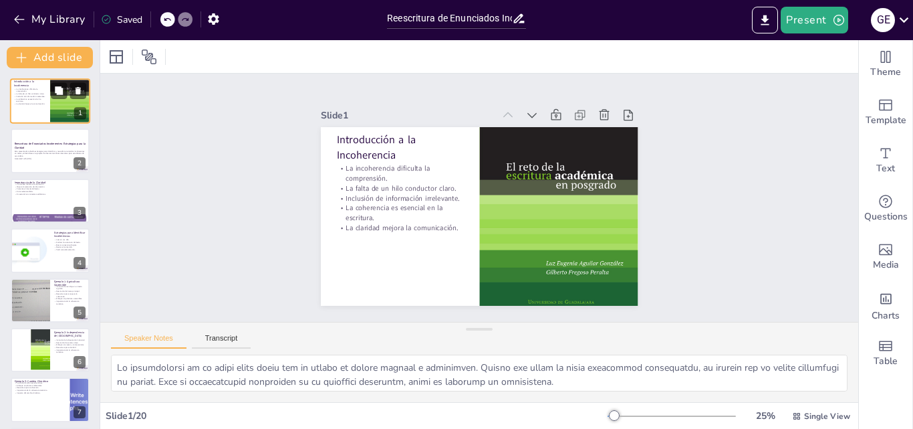
checkbox input "true"
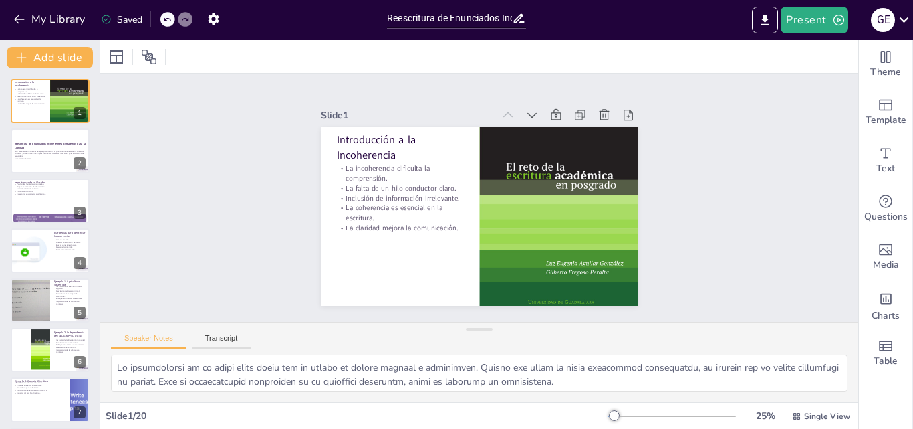
checkbox input "true"
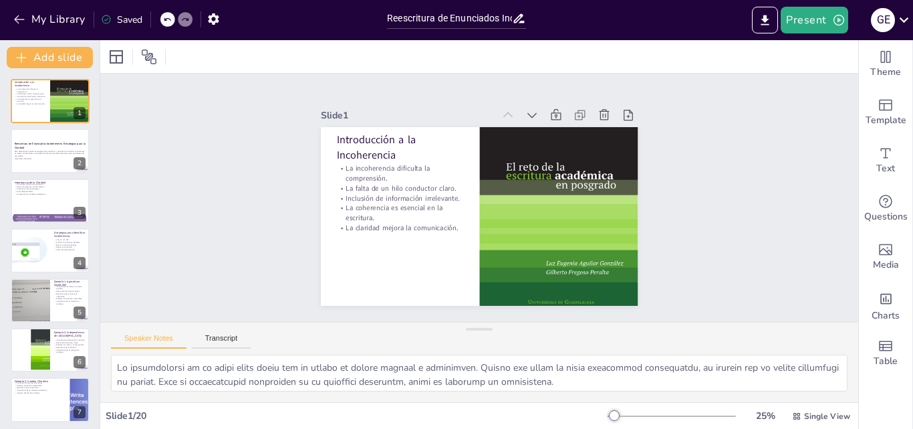
checkbox input "true"
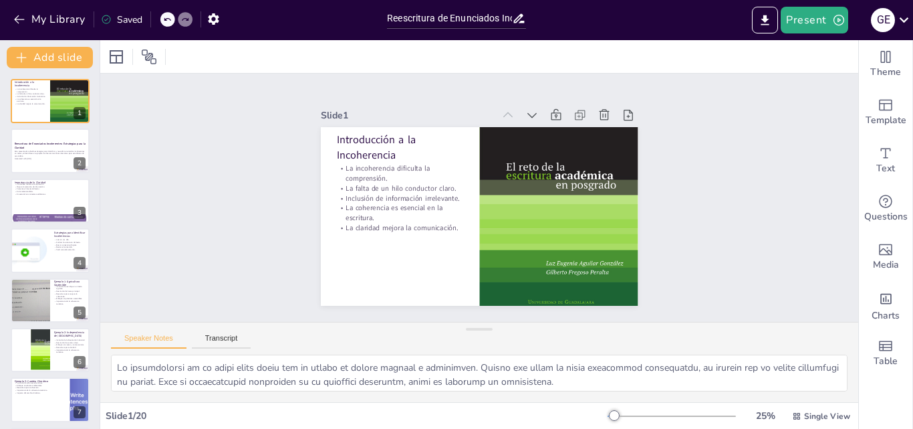
checkbox input "true"
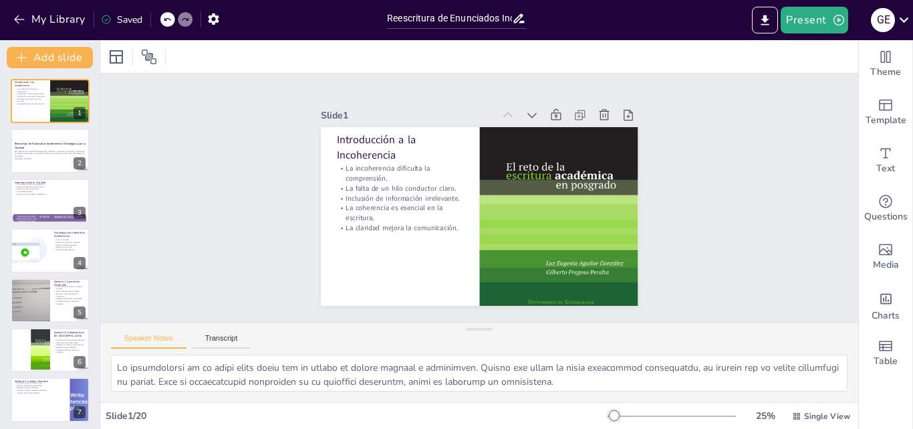
checkbox input "true"
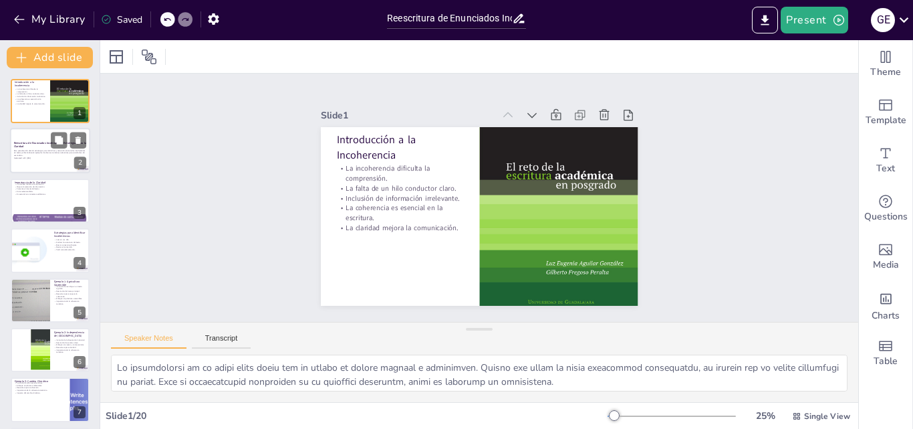
checkbox input "true"
click at [30, 143] on strong "Reescritura de Enunciados Incoherentes: Estrategias para la Claridad" at bounding box center [50, 144] width 72 height 7
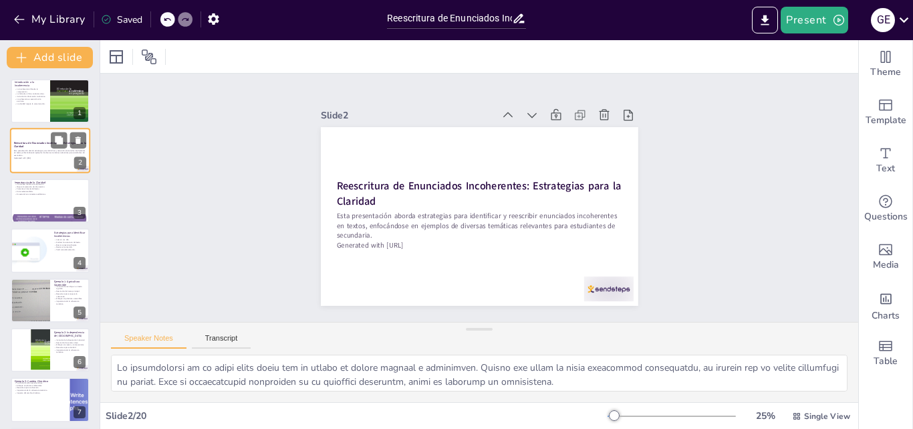
checkbox input "true"
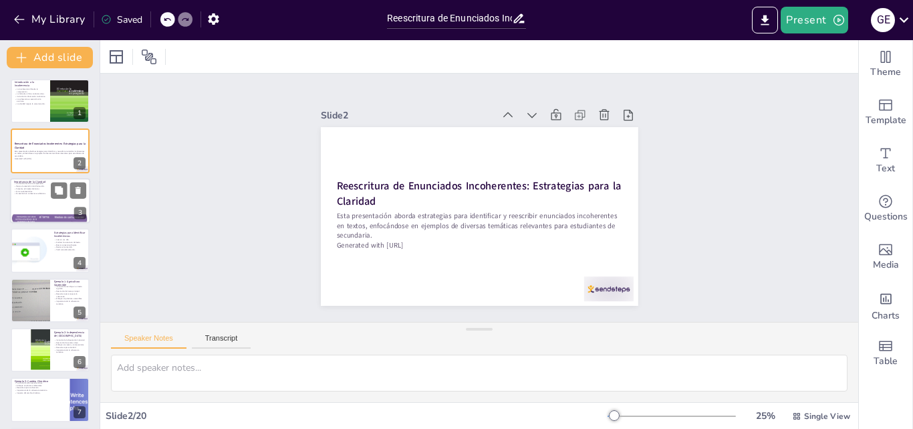
checkbox input "true"
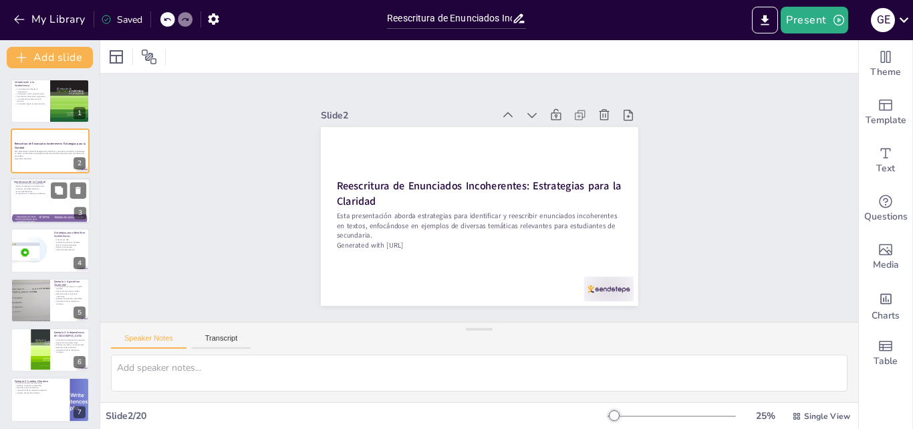
checkbox input "true"
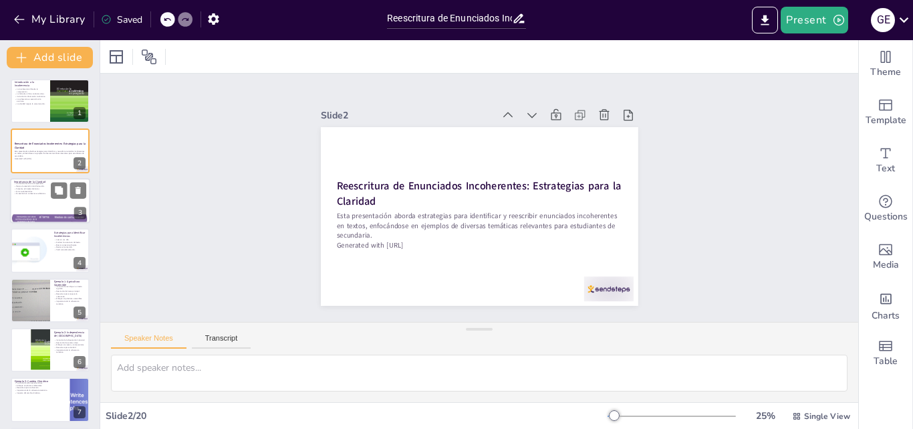
checkbox input "true"
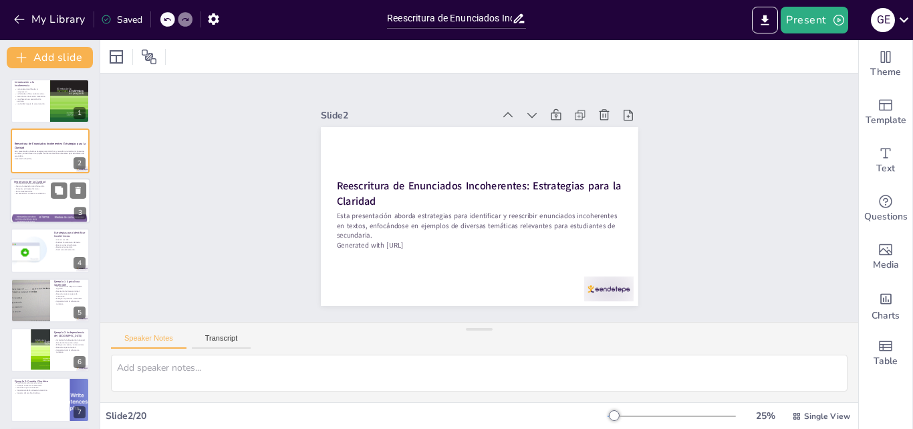
click at [29, 181] on p "Importancia de la Claridad" at bounding box center [50, 182] width 72 height 4
type textarea "Un texto claro permite que el lector entienda fácilmente el mensaje que se quie…"
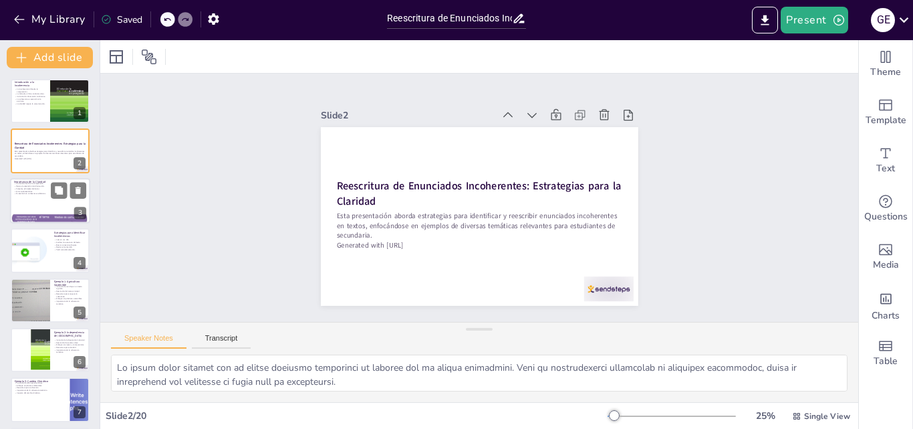
checkbox input "true"
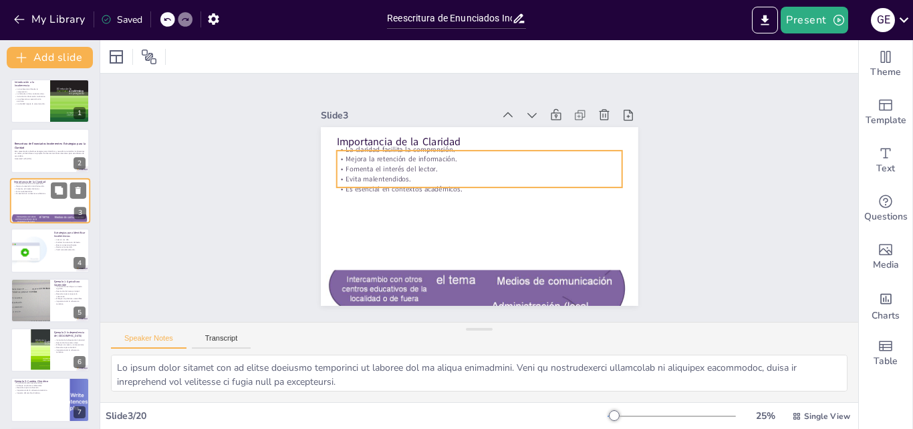
checkbox input "true"
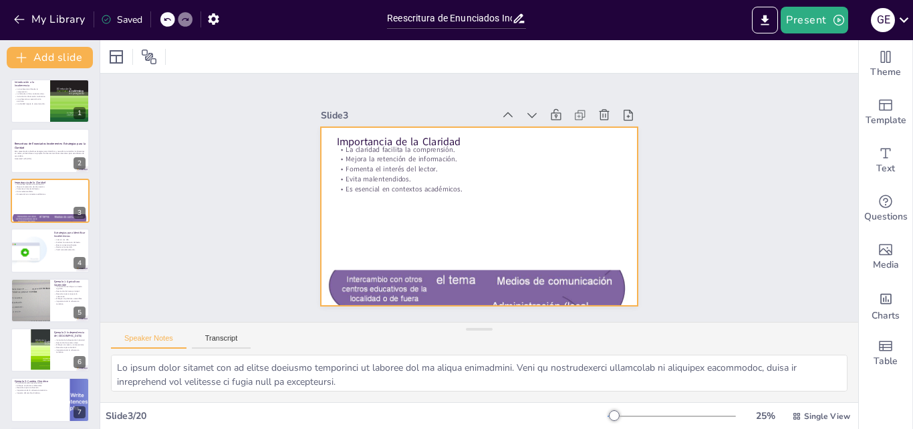
checkbox input "true"
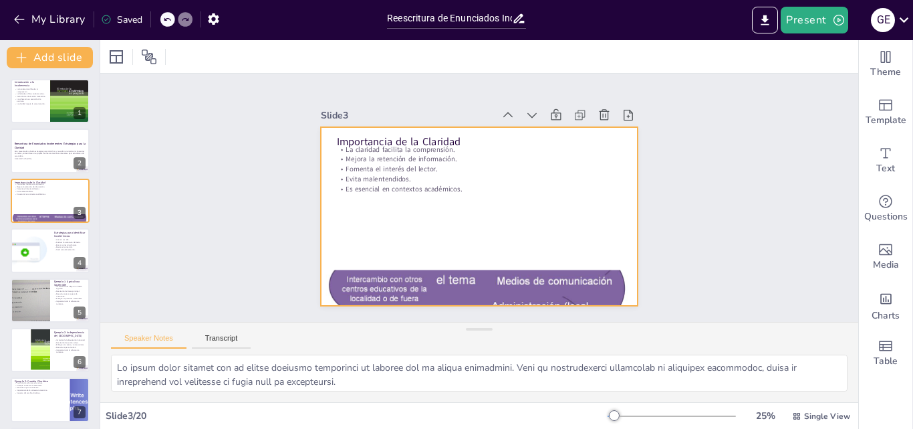
checkbox input "true"
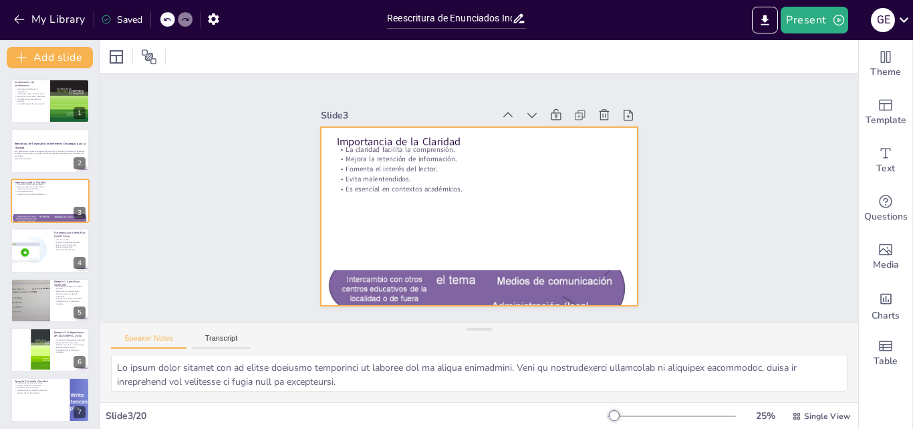
checkbox input "true"
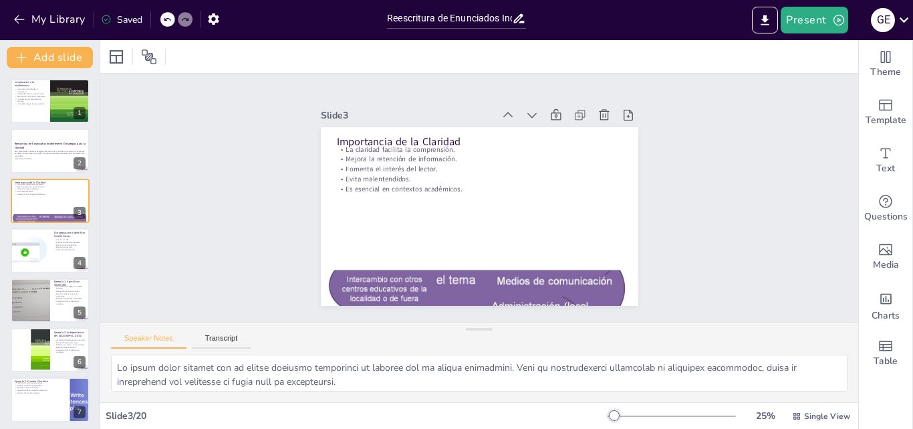
checkbox input "true"
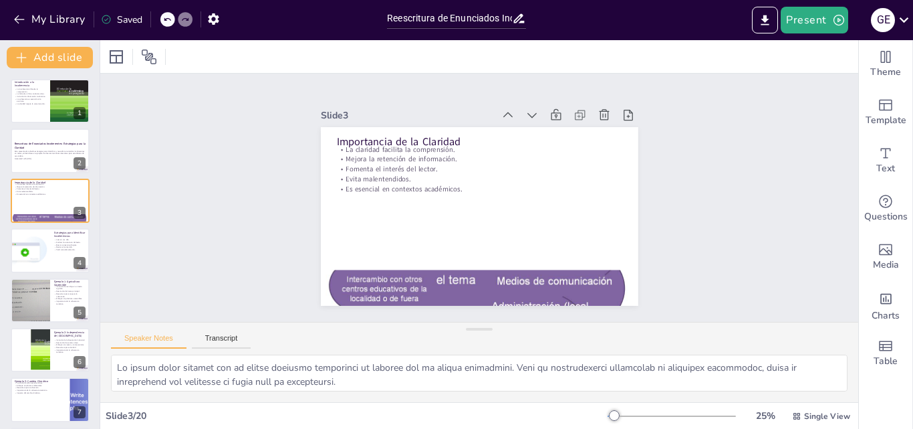
checkbox input "true"
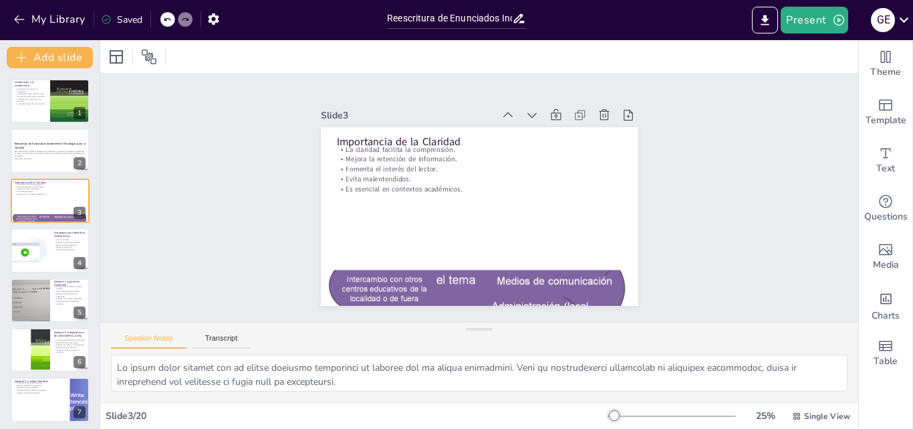
checkbox input "true"
click at [47, 235] on div at bounding box center [30, 249] width 64 height 45
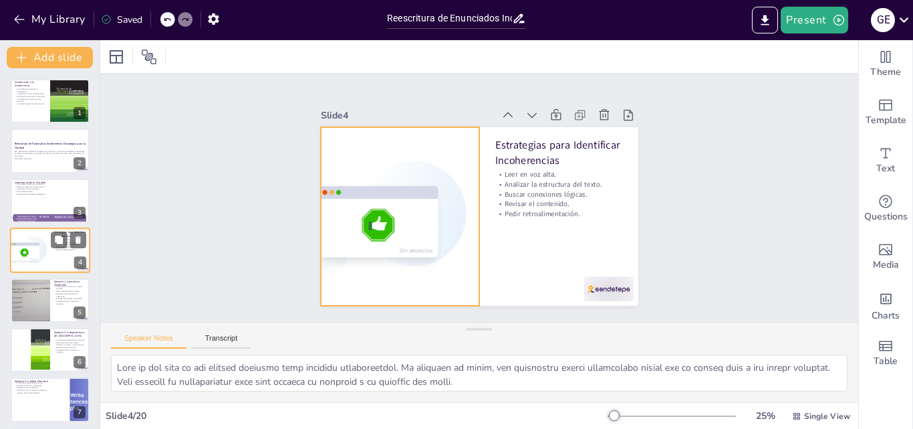
scroll to position [2, 0]
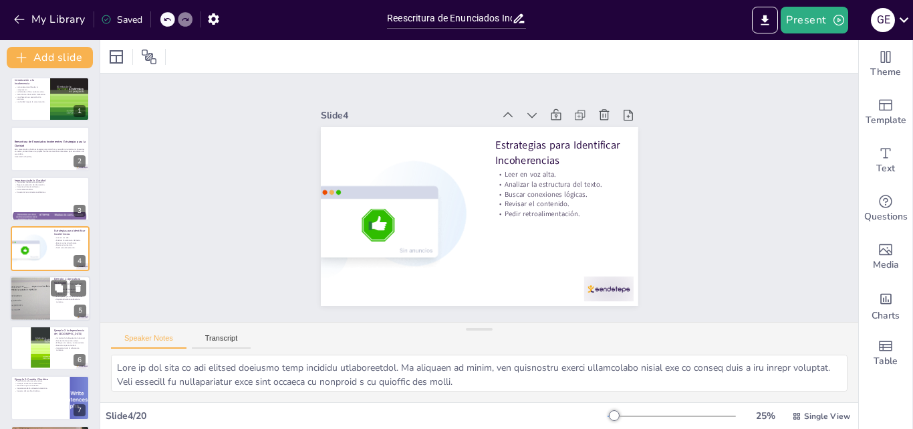
click at [39, 300] on div at bounding box center [30, 297] width 91 height 45
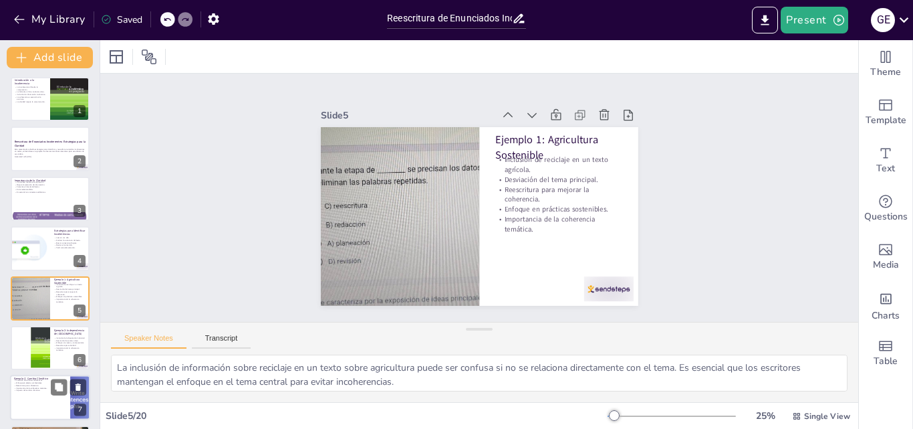
scroll to position [51, 0]
